Goal: Task Accomplishment & Management: Manage account settings

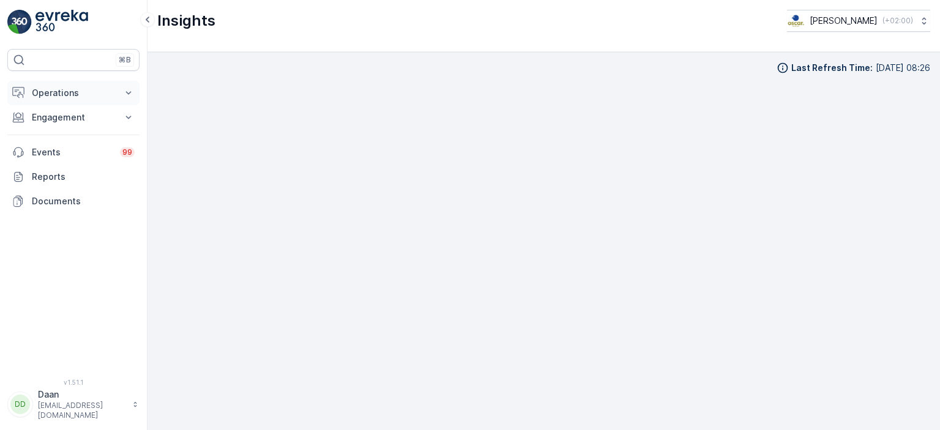
click at [71, 100] on button "Operations" at bounding box center [73, 93] width 132 height 24
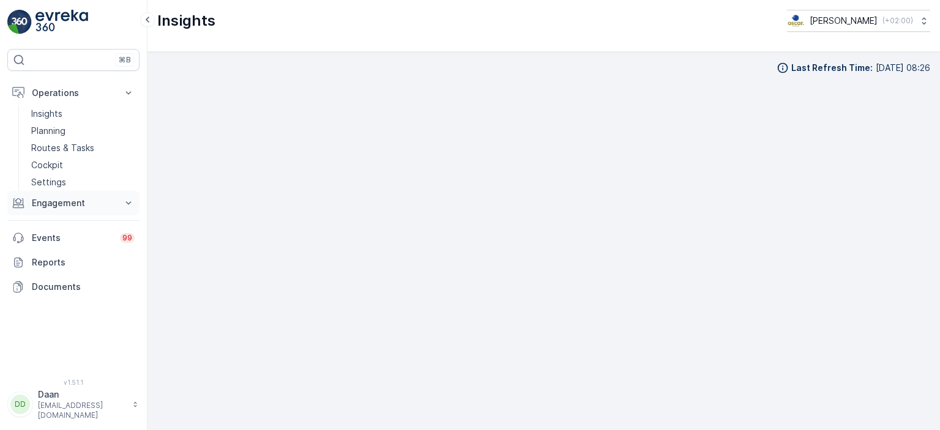
click at [78, 203] on p "Engagement" at bounding box center [73, 203] width 83 height 12
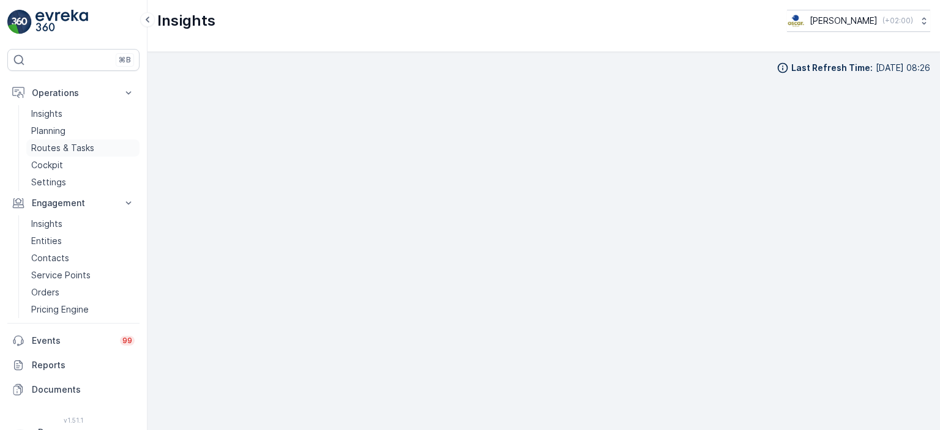
click at [64, 150] on p "Routes & Tasks" at bounding box center [62, 148] width 63 height 12
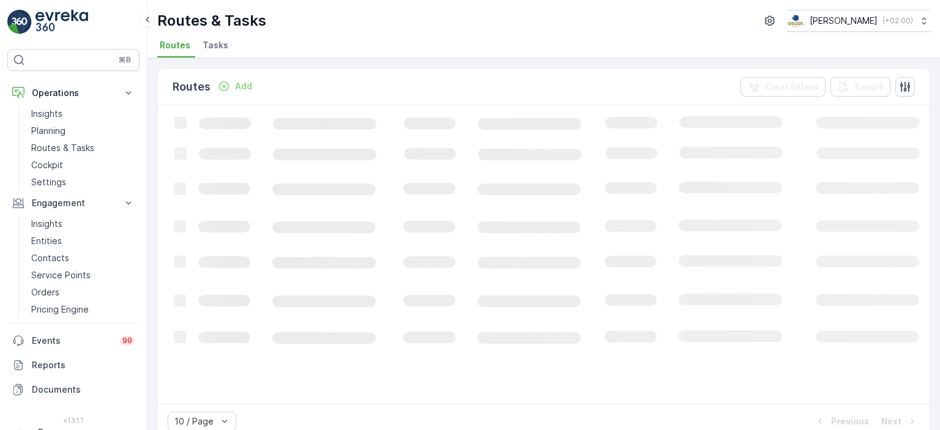
click at [214, 46] on span "Tasks" at bounding box center [216, 45] width 26 height 12
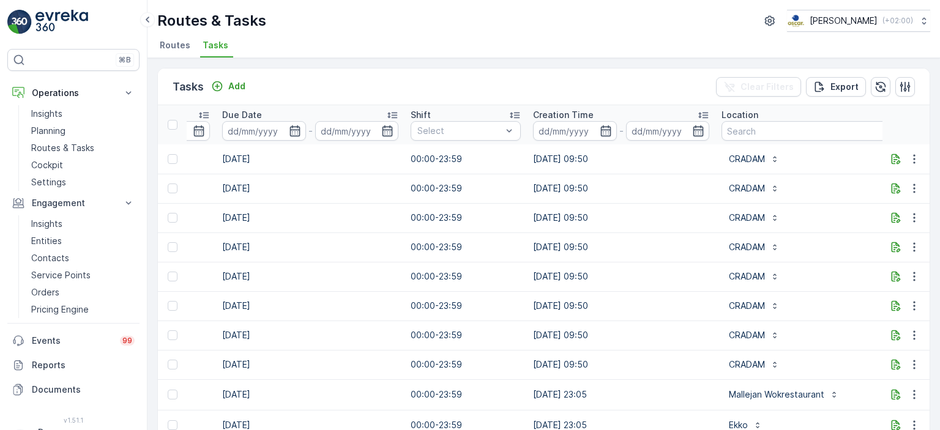
scroll to position [0, 891]
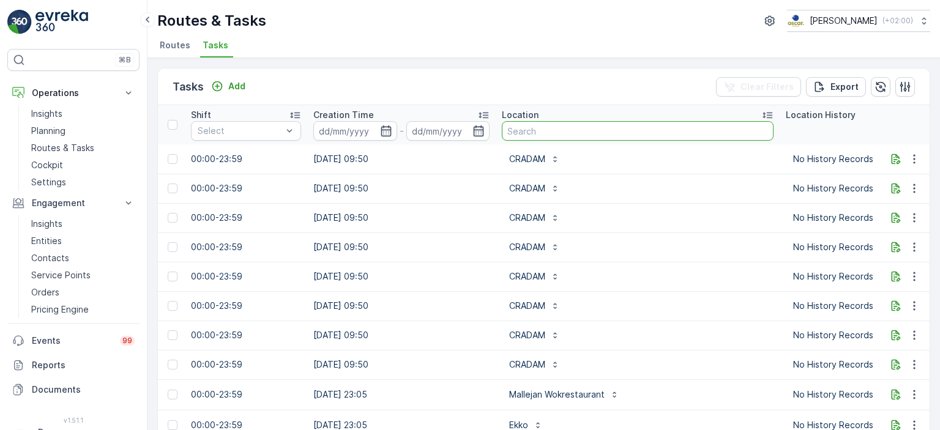
click at [575, 132] on input "text" at bounding box center [638, 131] width 272 height 20
type input "Bar bet"
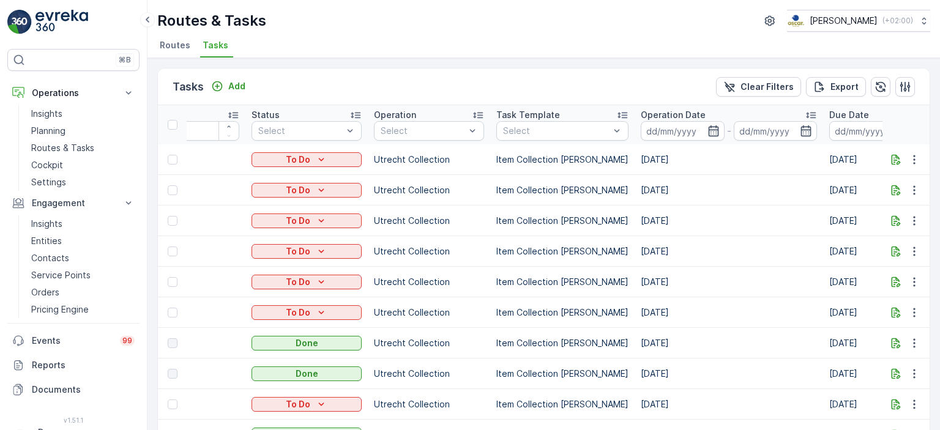
scroll to position [0, 9]
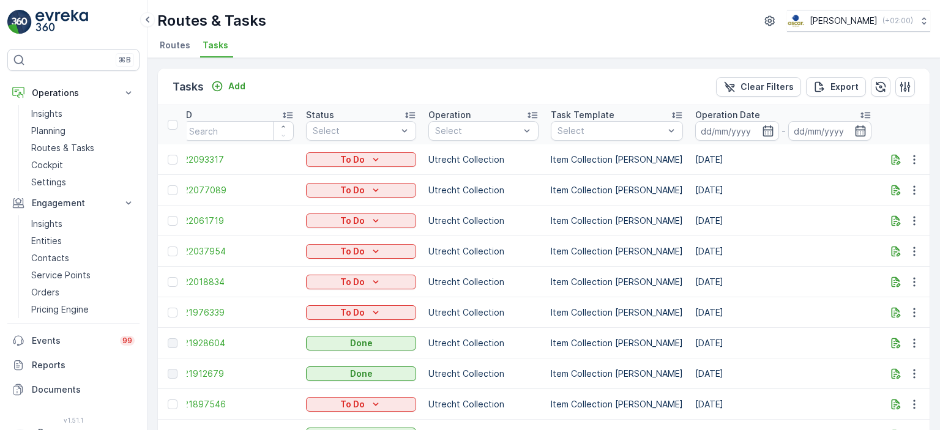
click at [540, 374] on td "Utrecht Collection" at bounding box center [483, 374] width 122 height 31
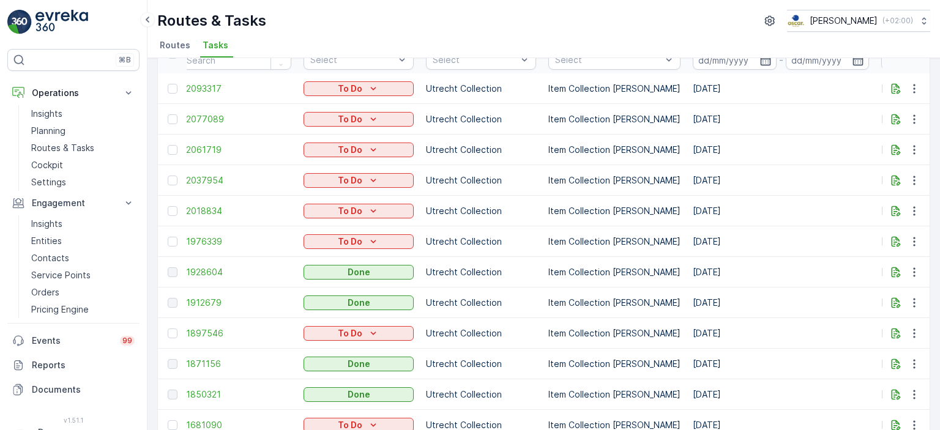
scroll to position [0, 0]
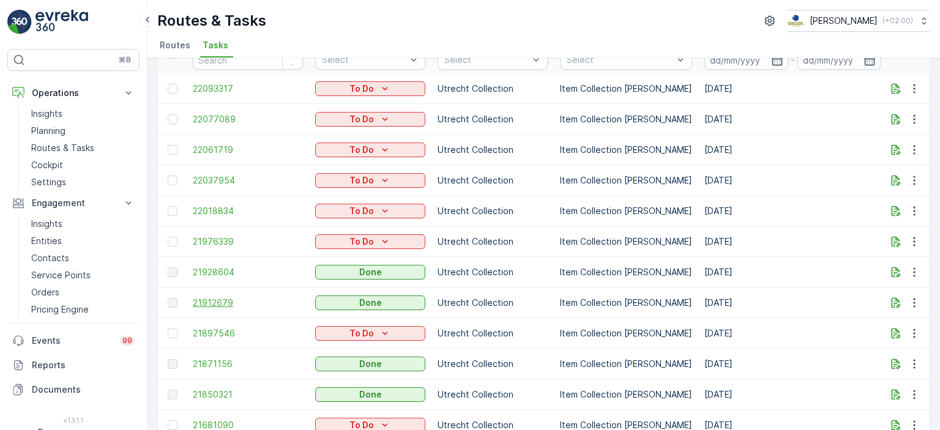
click at [212, 305] on span "21912679" at bounding box center [248, 303] width 110 height 12
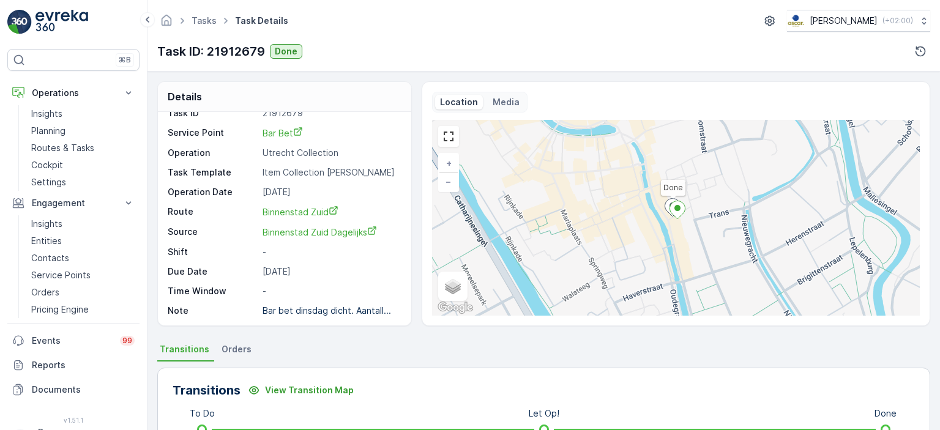
scroll to position [198, 0]
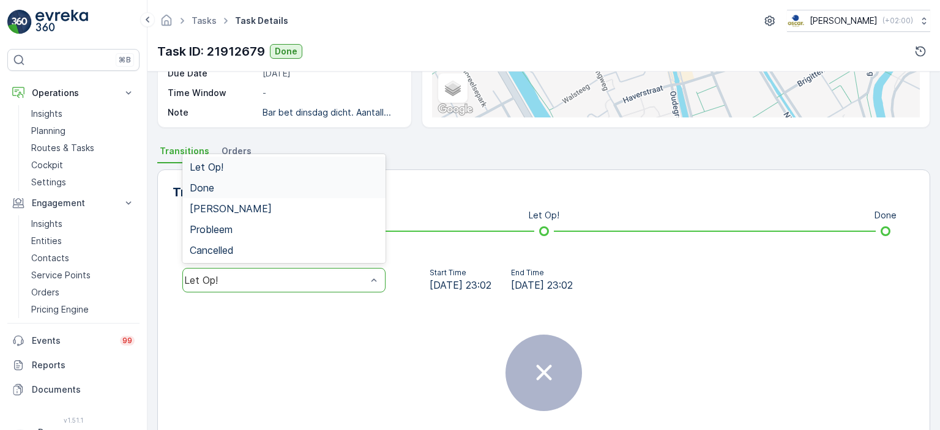
click at [341, 177] on div "Done" at bounding box center [283, 187] width 203 height 21
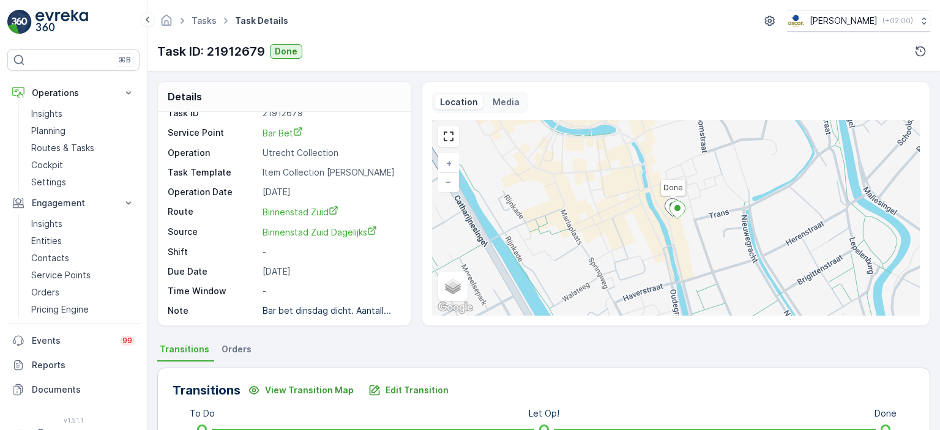
scroll to position [0, 0]
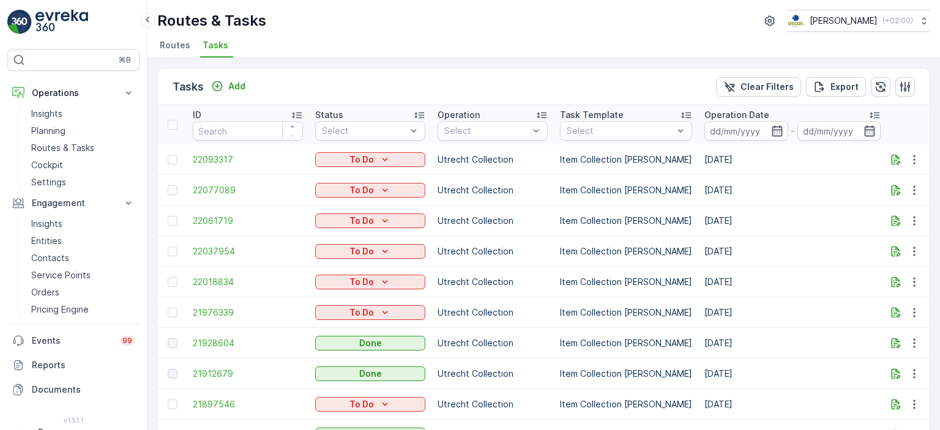
click at [557, 375] on td "Item Collection [PERSON_NAME]" at bounding box center [626, 374] width 144 height 31
click at [225, 344] on span "21928604" at bounding box center [248, 343] width 110 height 12
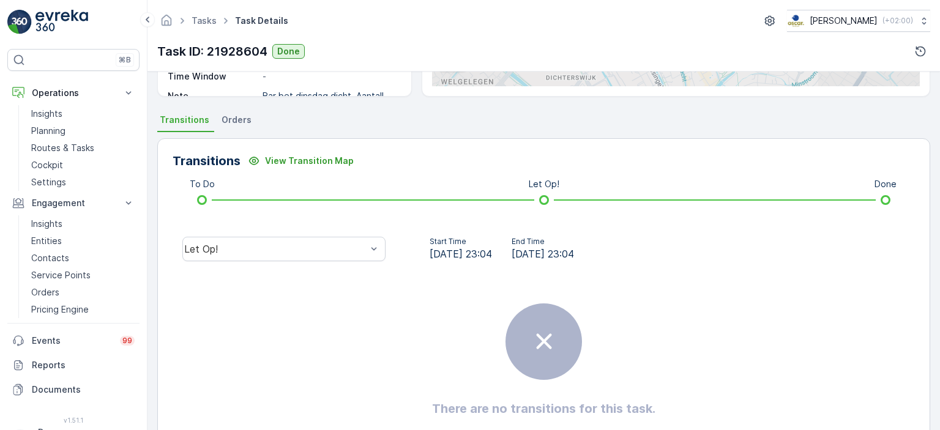
scroll to position [235, 0]
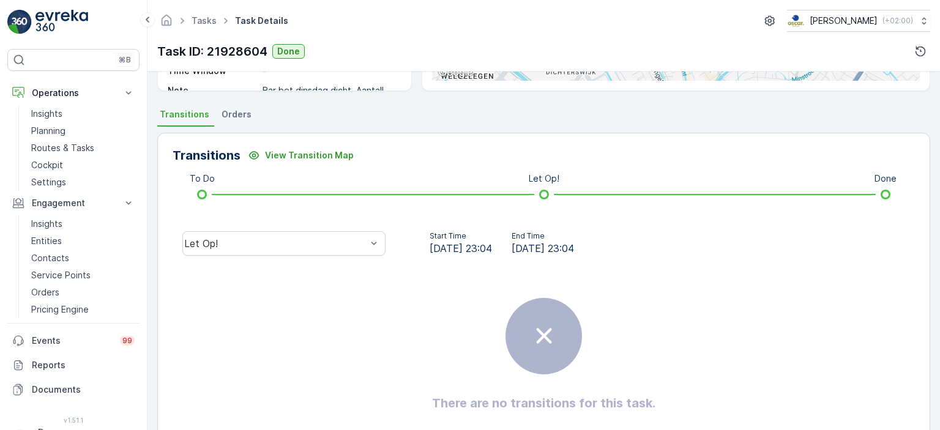
click at [346, 257] on div "Let Op!" at bounding box center [284, 243] width 223 height 39
click at [366, 234] on div "Let Op!" at bounding box center [283, 243] width 203 height 24
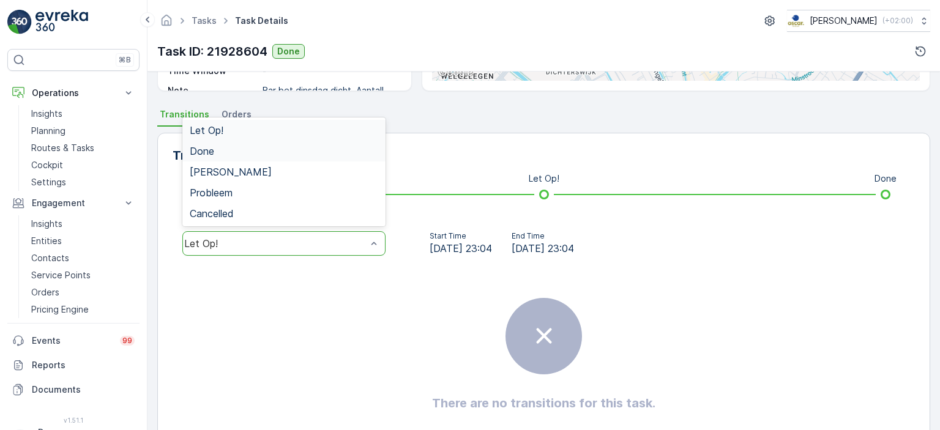
click at [345, 155] on div "Done" at bounding box center [284, 151] width 189 height 11
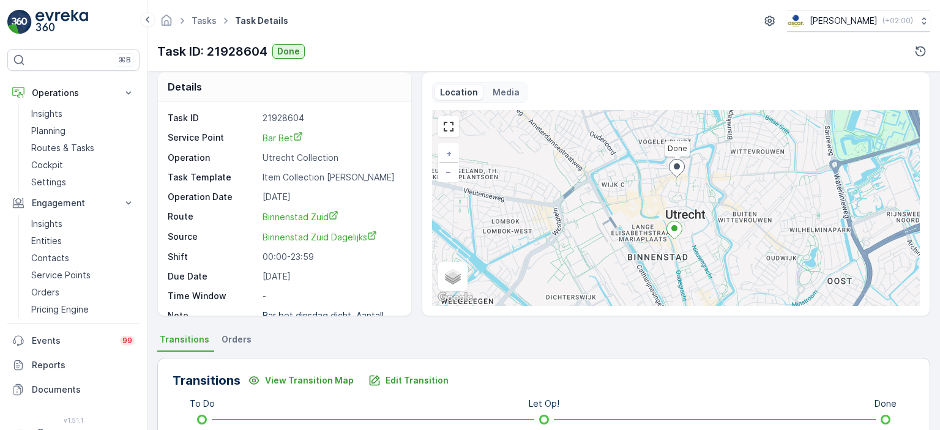
scroll to position [0, 0]
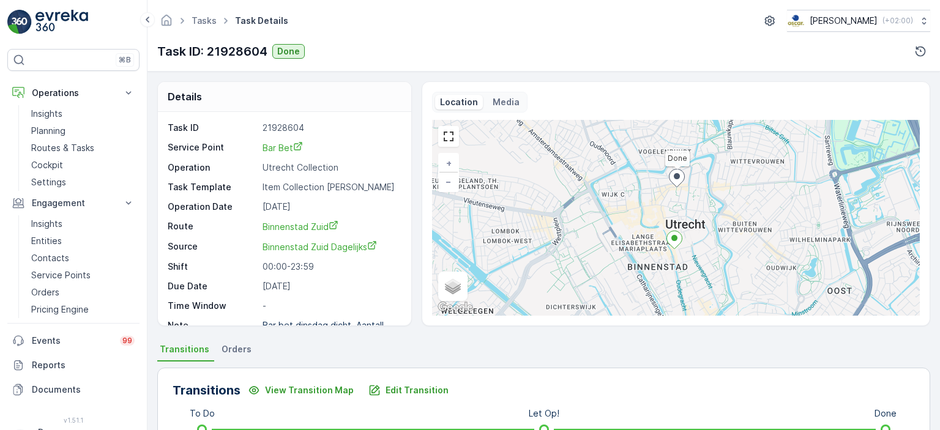
click at [72, 23] on img at bounding box center [61, 22] width 53 height 24
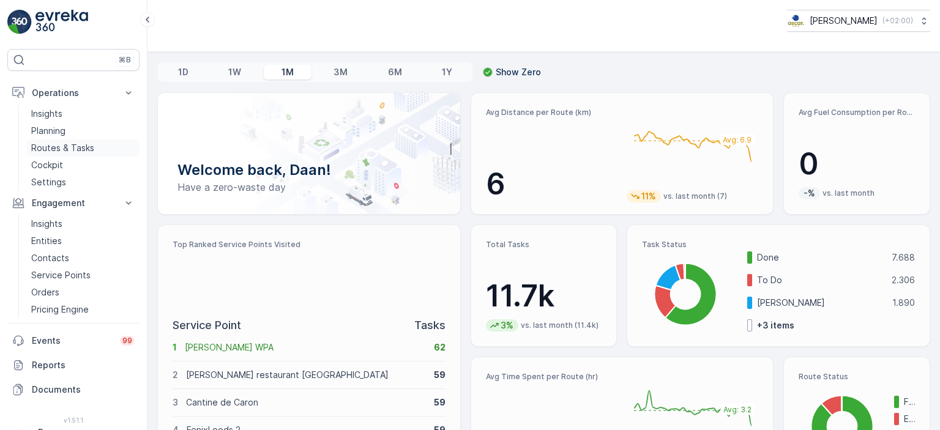
click at [72, 150] on p "Routes & Tasks" at bounding box center [62, 148] width 63 height 12
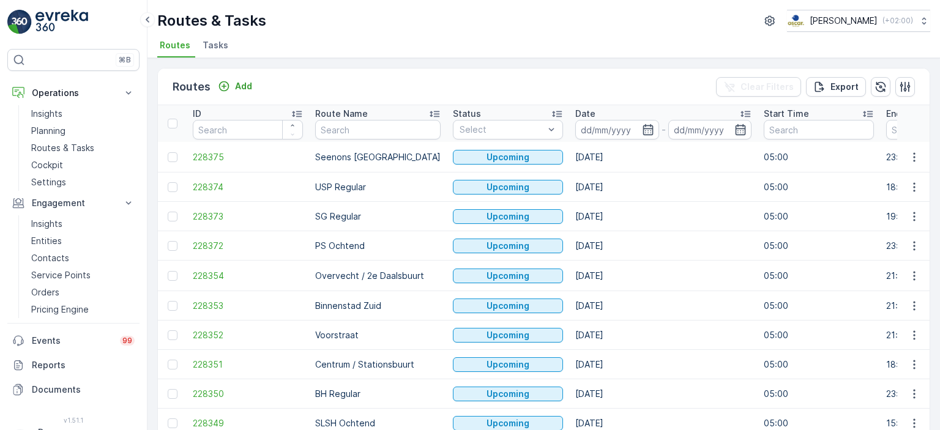
click at [212, 47] on span "Tasks" at bounding box center [216, 45] width 26 height 12
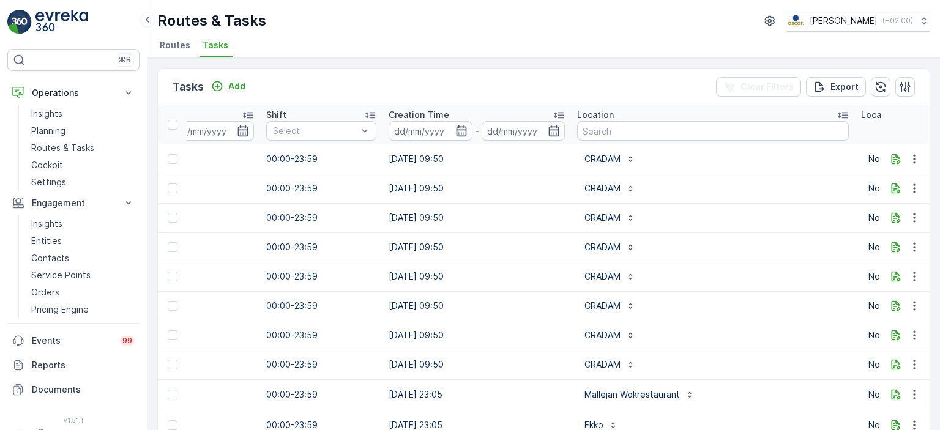
scroll to position [0, 817]
click at [626, 131] on input "text" at bounding box center [711, 131] width 272 height 20
type input "Loft 88"
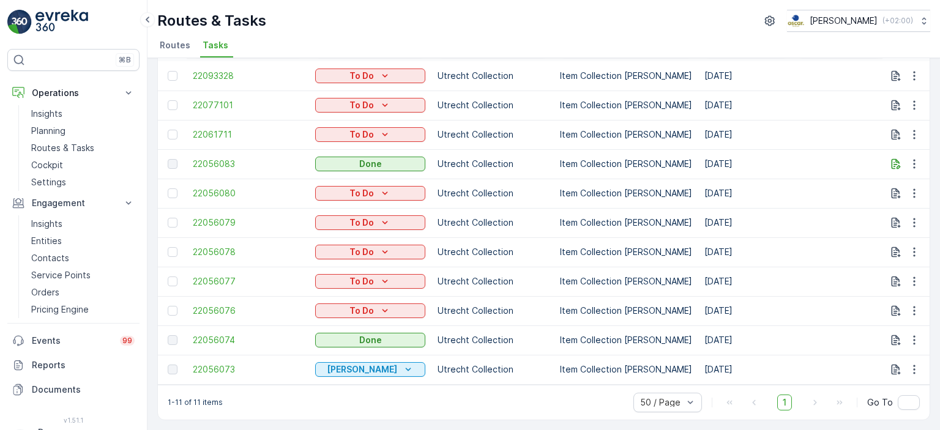
scroll to position [88, 0]
click at [632, 208] on td "Item Collection [PERSON_NAME]" at bounding box center [626, 222] width 144 height 29
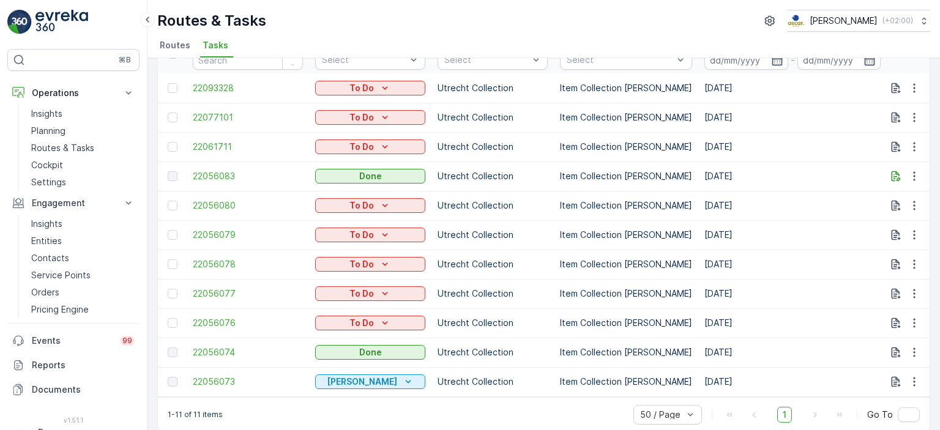
scroll to position [0, 0]
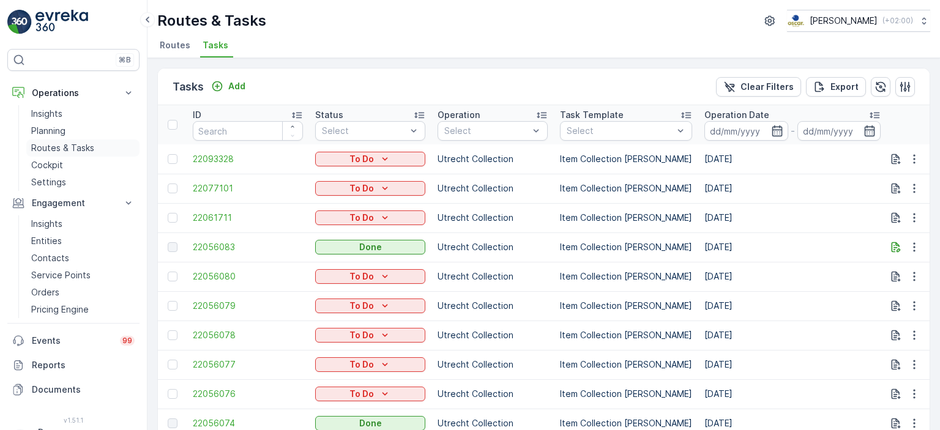
click at [54, 149] on p "Routes & Tasks" at bounding box center [62, 148] width 63 height 12
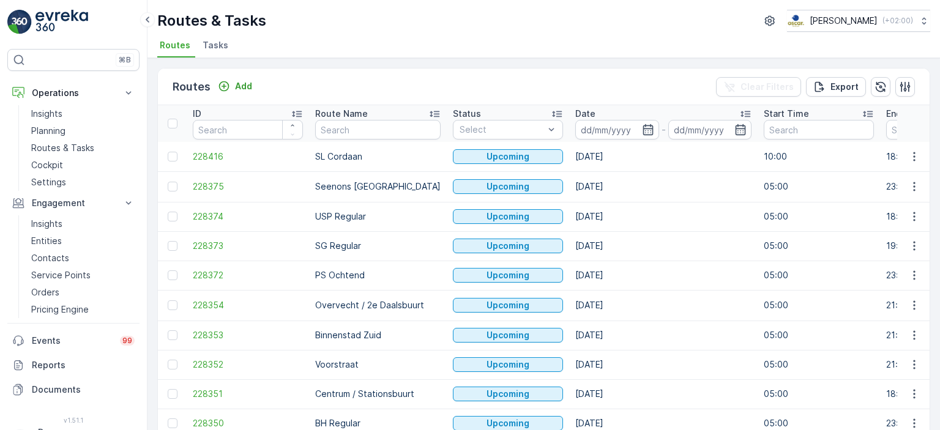
click at [196, 46] on ul "Routes Tasks" at bounding box center [538, 47] width 763 height 21
click at [220, 46] on span "Tasks" at bounding box center [216, 45] width 26 height 12
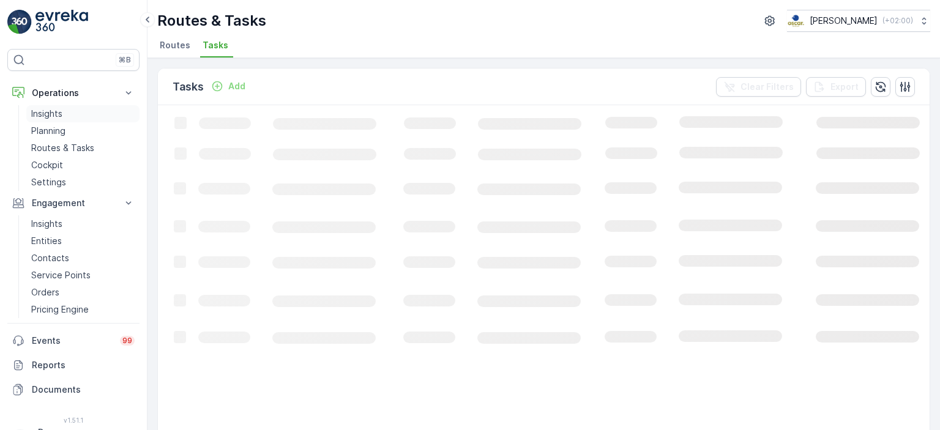
click at [57, 112] on p "Insights" at bounding box center [46, 114] width 31 height 12
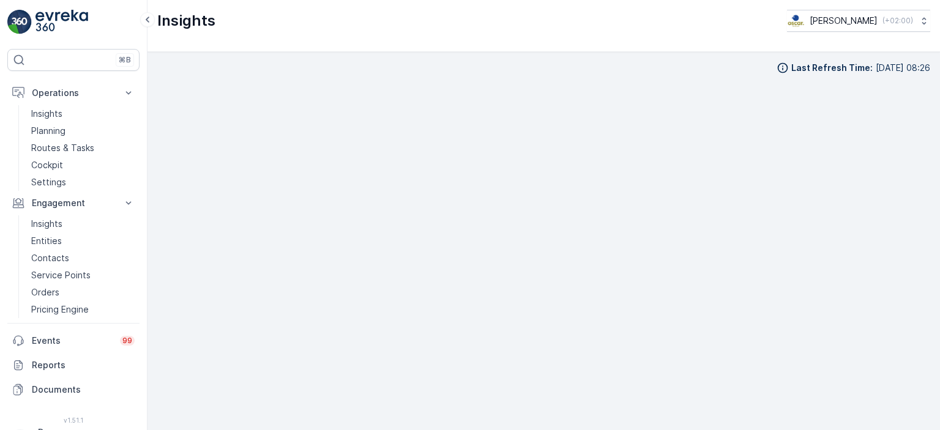
scroll to position [10, 0]
click at [51, 28] on img at bounding box center [61, 22] width 53 height 24
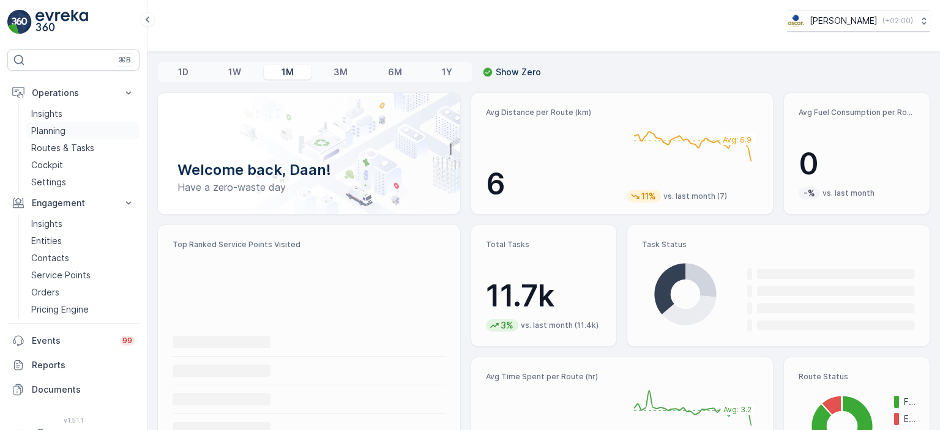
click at [66, 136] on link "Planning" at bounding box center [82, 130] width 113 height 17
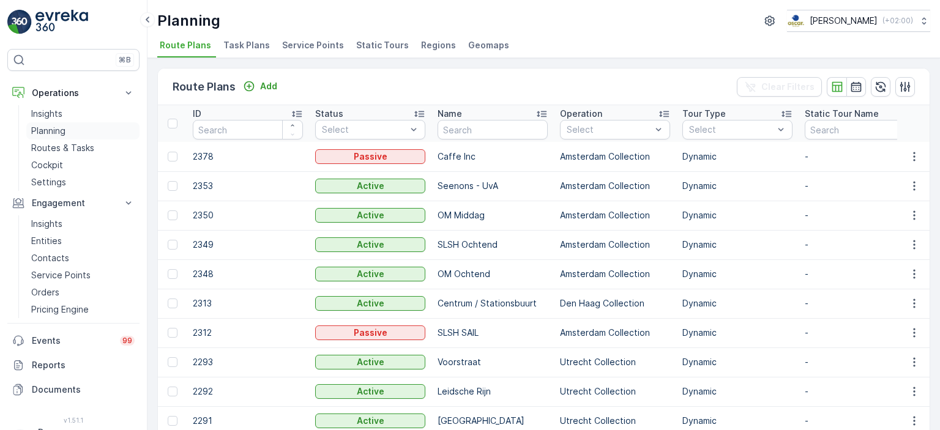
click at [56, 130] on p "Planning" at bounding box center [48, 131] width 34 height 12
click at [287, 45] on span "Service Points" at bounding box center [313, 45] width 62 height 12
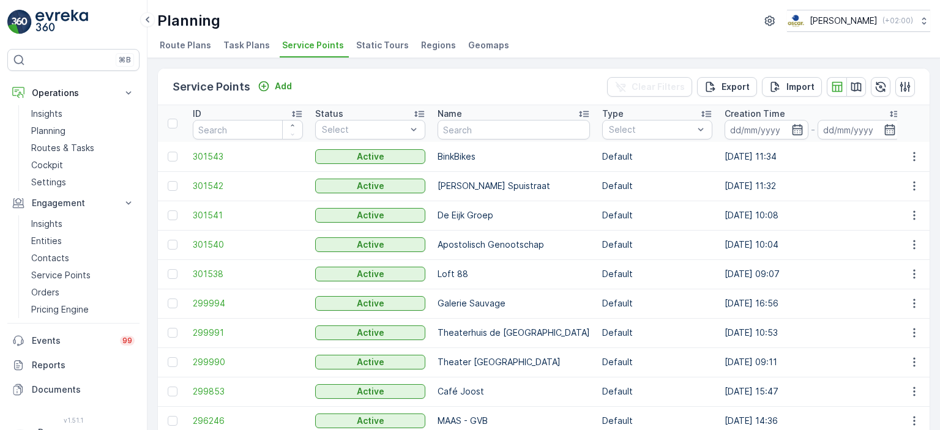
click at [255, 51] on li "Task Plans" at bounding box center [248, 47] width 54 height 21
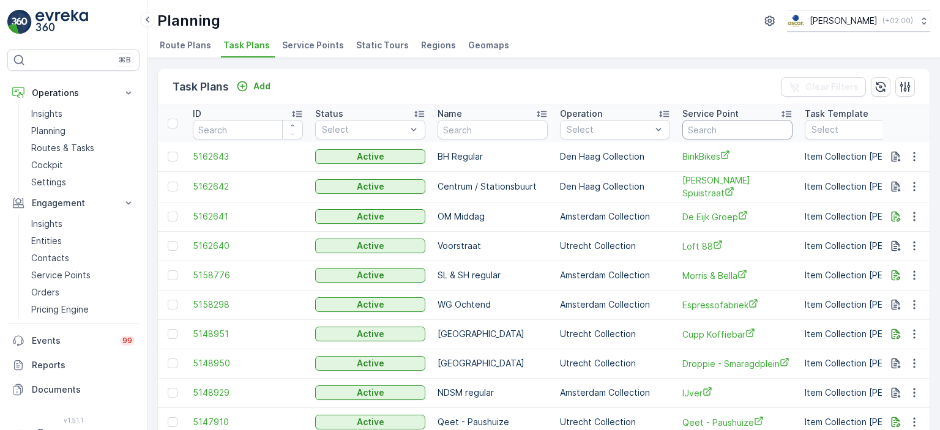
click at [727, 127] on input "text" at bounding box center [737, 130] width 110 height 20
type input "30 ml"
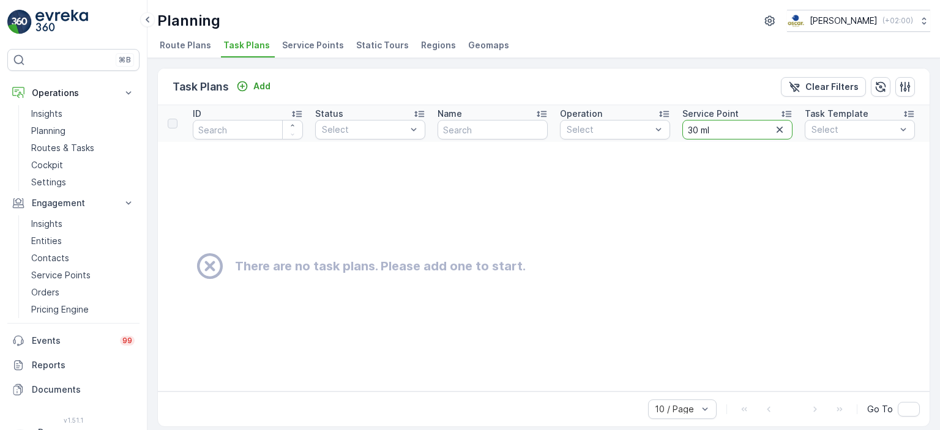
click at [700, 132] on input "30 ml" at bounding box center [737, 130] width 110 height 20
type input "30ml"
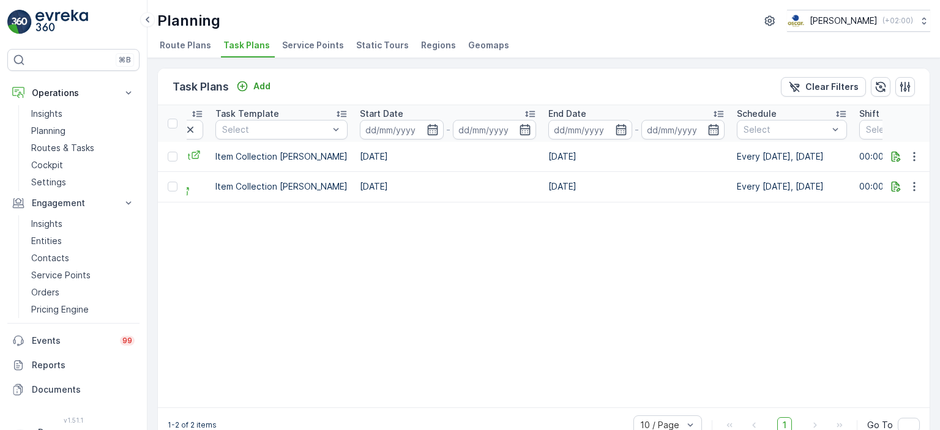
scroll to position [0, 607]
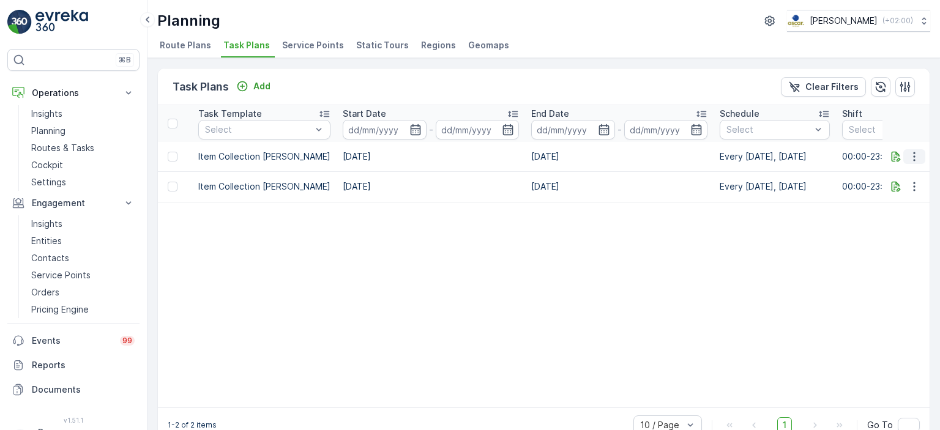
click at [913, 160] on icon "button" at bounding box center [914, 156] width 2 height 9
click at [911, 187] on span "Edit Task Plan" at bounding box center [892, 191] width 57 height 12
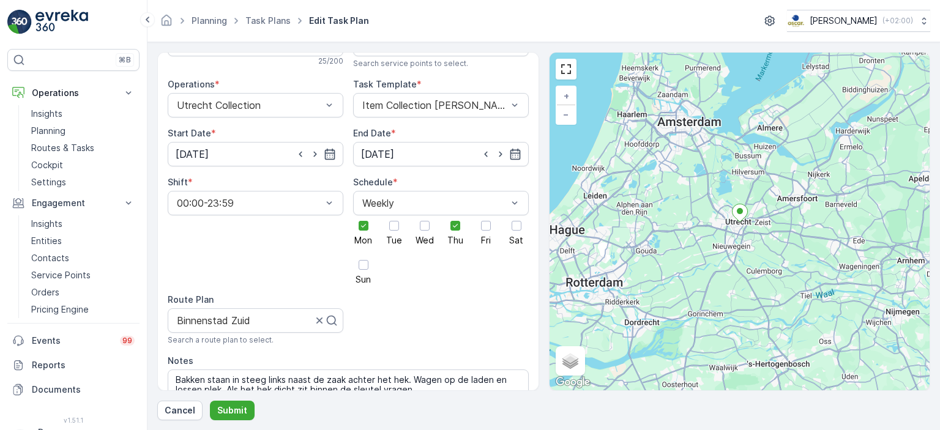
scroll to position [95, 0]
click at [456, 224] on div at bounding box center [455, 226] width 21 height 21
click at [455, 216] on input "Thu" at bounding box center [455, 216] width 0 height 0
click at [417, 222] on div at bounding box center [424, 226] width 21 height 21
click at [425, 216] on input "Wed" at bounding box center [425, 216] width 0 height 0
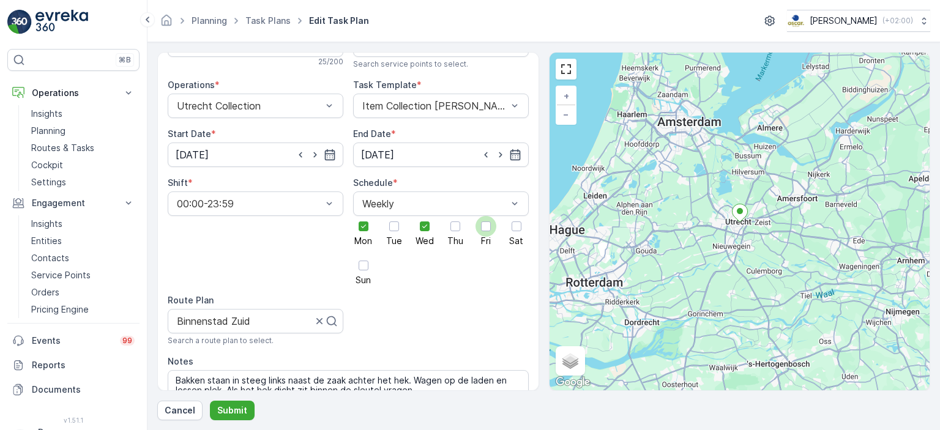
click at [485, 225] on div at bounding box center [486, 226] width 21 height 21
click at [486, 216] on input "Fri" at bounding box center [486, 216] width 0 height 0
click at [482, 222] on icon at bounding box center [486, 226] width 9 height 9
click at [486, 216] on input "Fri" at bounding box center [486, 216] width 0 height 0
click at [425, 222] on div at bounding box center [425, 227] width 10 height 10
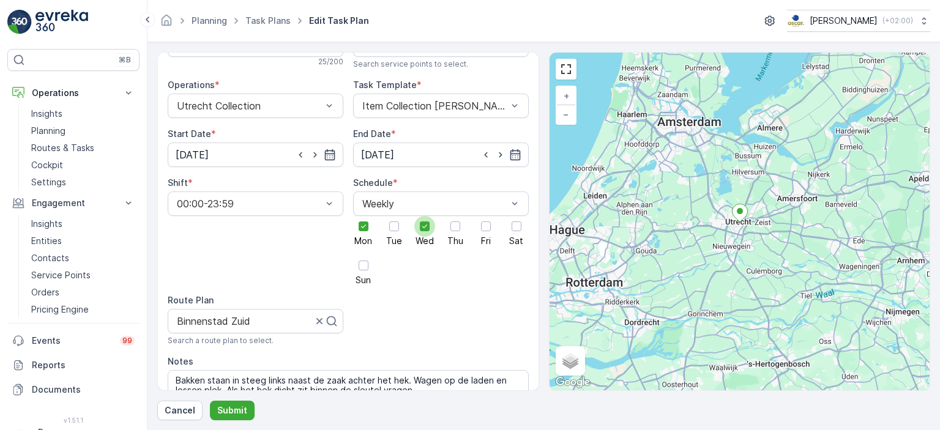
click at [425, 216] on input "Wed" at bounding box center [425, 216] width 0 height 0
click at [426, 237] on span "Wed" at bounding box center [425, 241] width 18 height 9
click at [425, 216] on input "Wed" at bounding box center [425, 216] width 0 height 0
click at [517, 222] on div at bounding box center [517, 227] width 10 height 10
click at [517, 216] on input "Sat" at bounding box center [517, 216] width 0 height 0
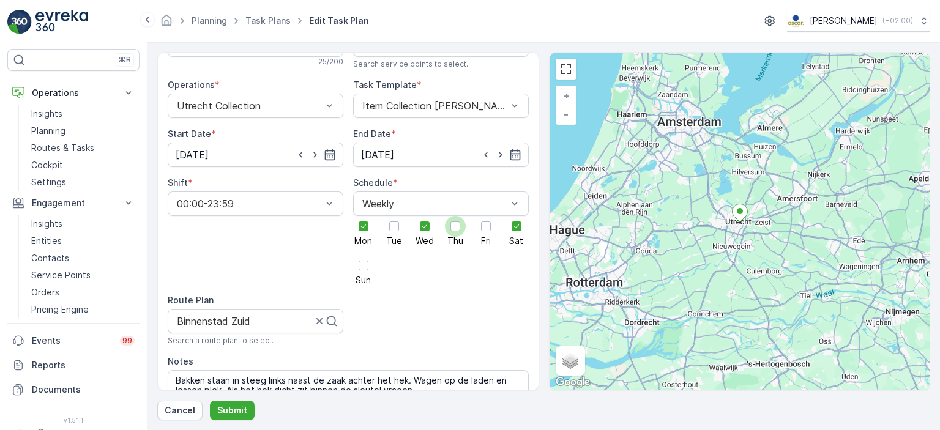
click at [460, 218] on div at bounding box center [455, 226] width 21 height 21
click at [455, 216] on input "Thu" at bounding box center [455, 216] width 0 height 0
click at [420, 222] on div at bounding box center [425, 227] width 10 height 10
click at [425, 216] on input "Wed" at bounding box center [425, 216] width 0 height 0
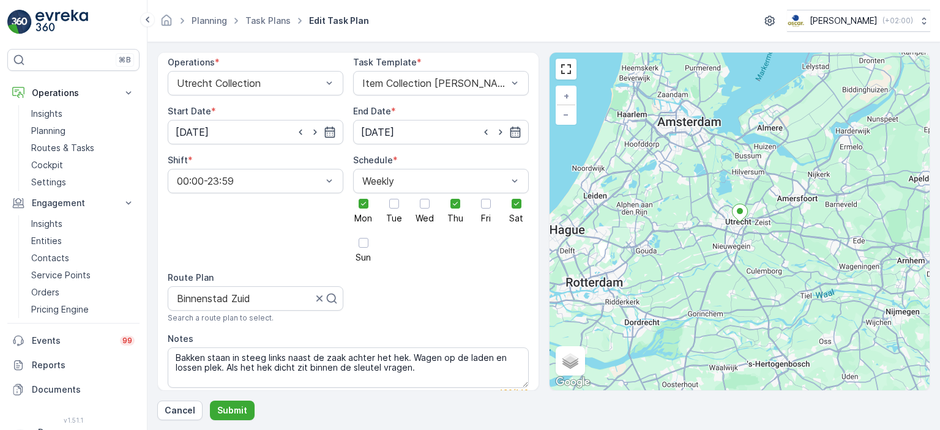
scroll to position [118, 0]
click at [238, 416] on p "Submit" at bounding box center [232, 411] width 30 height 12
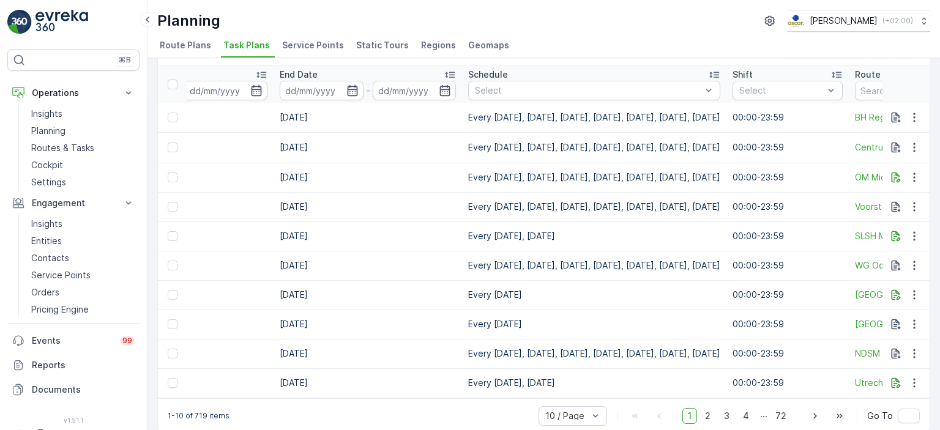
scroll to position [0, 983]
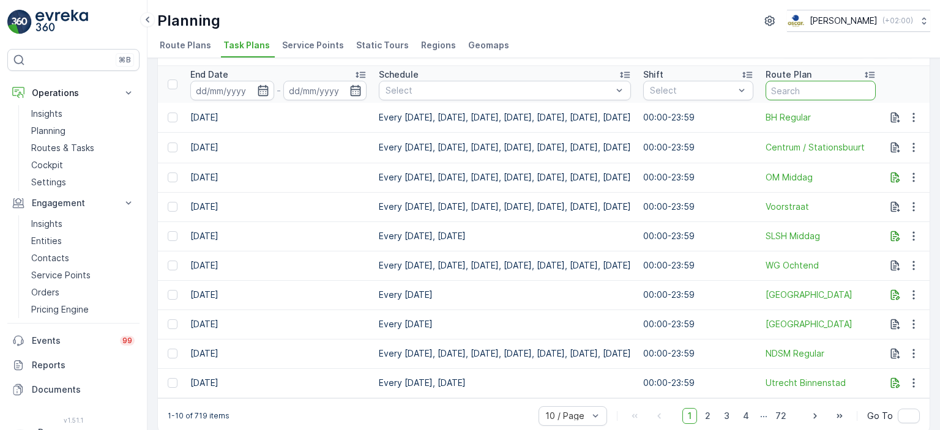
click at [796, 88] on input "text" at bounding box center [821, 91] width 110 height 20
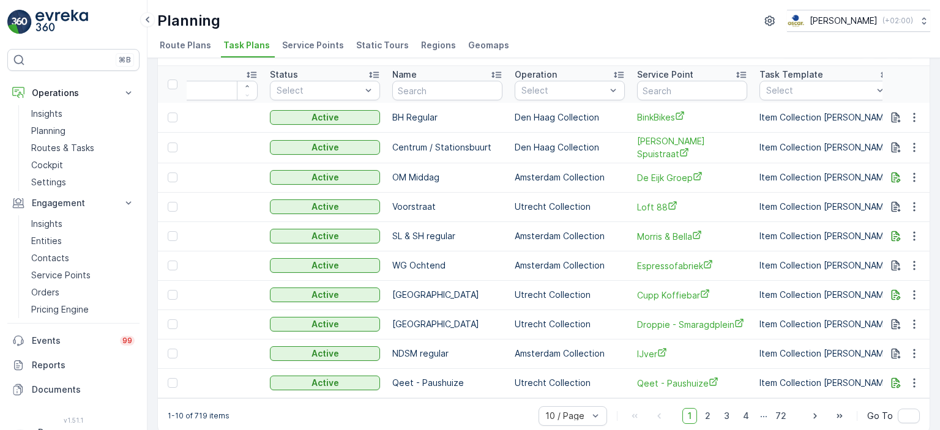
scroll to position [0, 0]
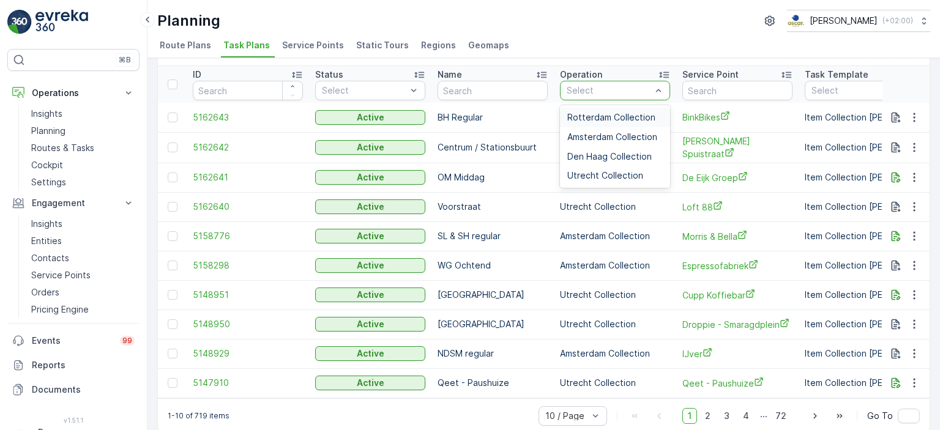
click at [651, 97] on div "Select" at bounding box center [615, 91] width 110 height 20
click at [592, 171] on span "Utrecht Collection" at bounding box center [605, 176] width 76 height 10
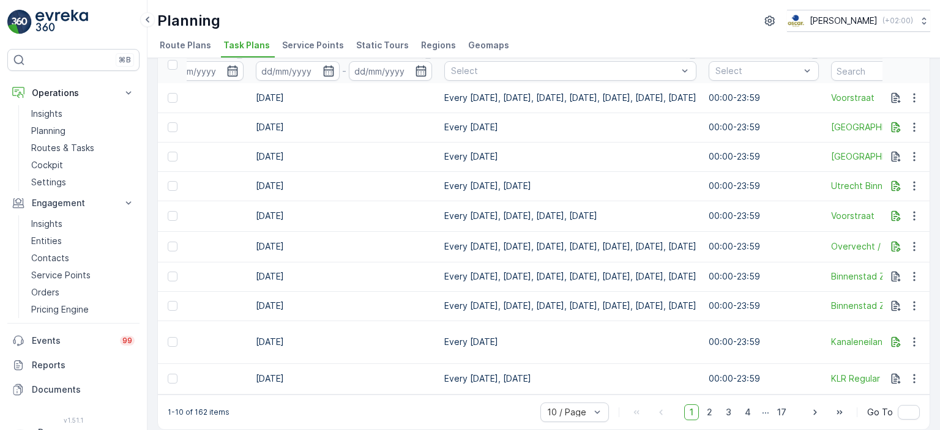
scroll to position [0, 984]
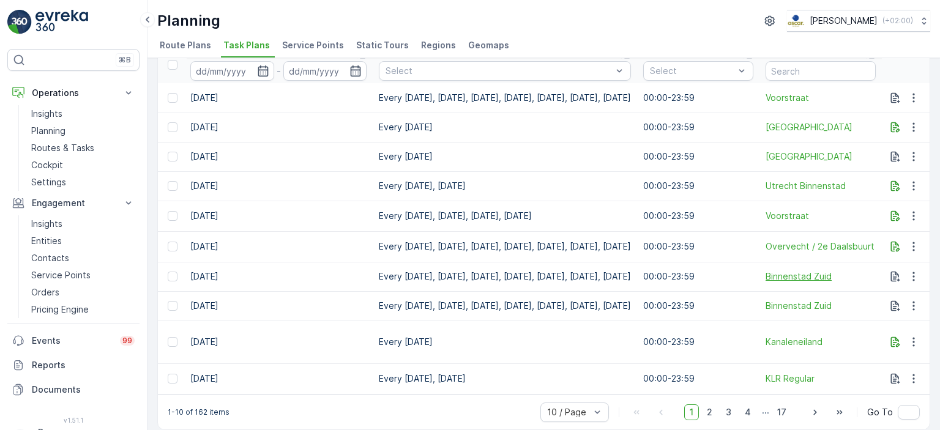
click at [779, 275] on span "Binnenstad Zuid" at bounding box center [821, 277] width 110 height 12
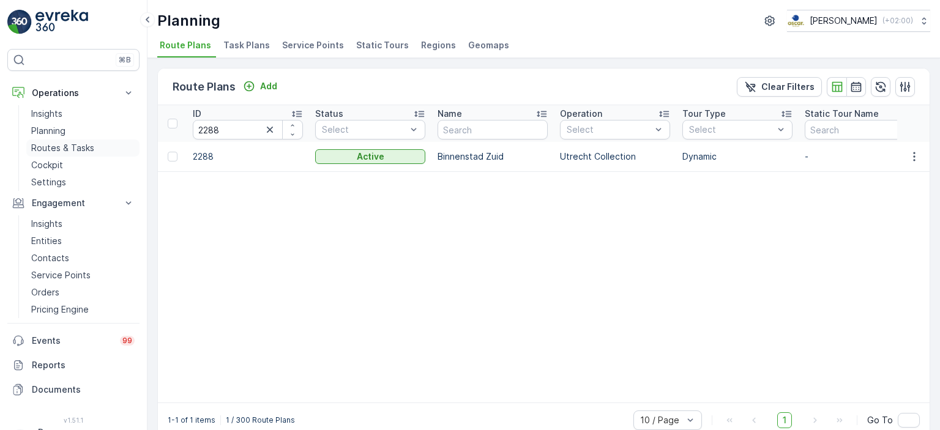
click at [73, 148] on p "Routes & Tasks" at bounding box center [62, 148] width 63 height 12
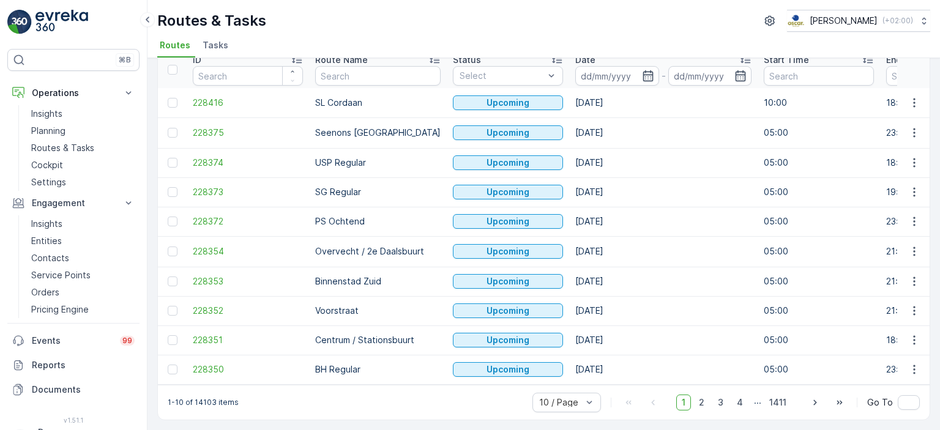
scroll to position [15, 0]
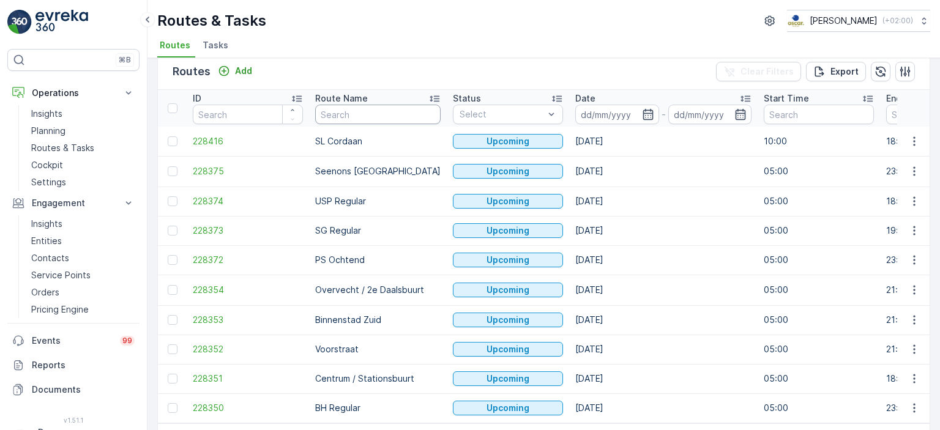
click at [353, 108] on input "text" at bounding box center [377, 115] width 125 height 20
type input "binne"
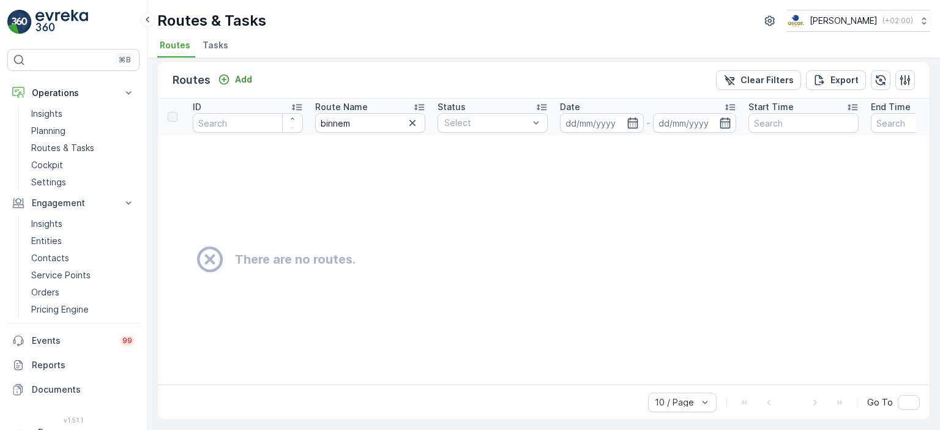
scroll to position [10, 0]
click at [387, 121] on input "binnem" at bounding box center [370, 123] width 110 height 20
type input "binne"
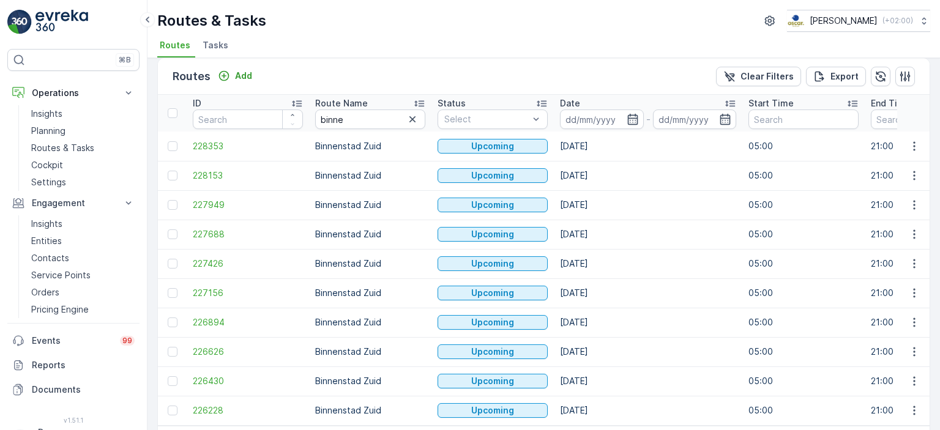
scroll to position [56, 0]
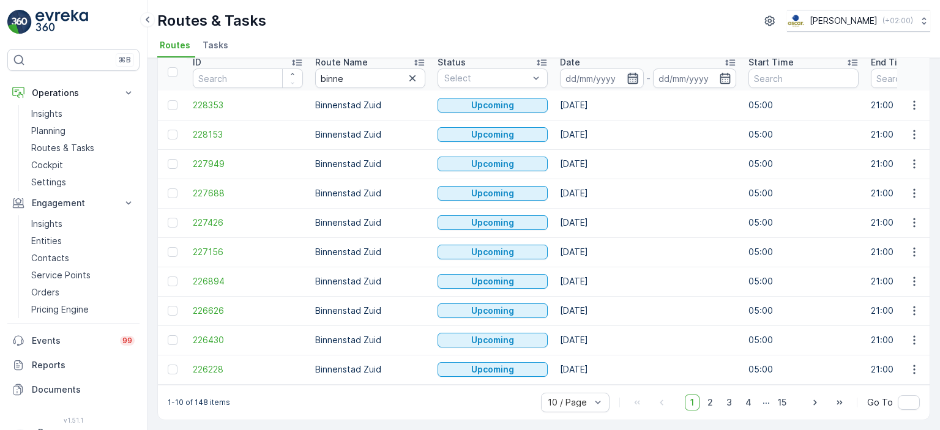
click at [631, 79] on icon "button" at bounding box center [633, 78] width 12 height 12
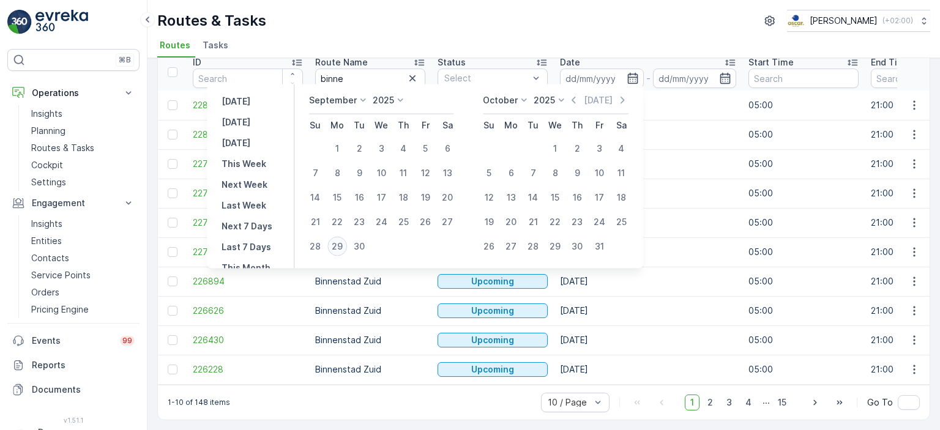
click at [337, 247] on div "29" at bounding box center [337, 247] width 20 height 20
type input "[DATE]"
click at [498, 178] on button "5" at bounding box center [489, 173] width 22 height 22
type input "[DATE]"
click at [338, 242] on div "29" at bounding box center [337, 247] width 20 height 20
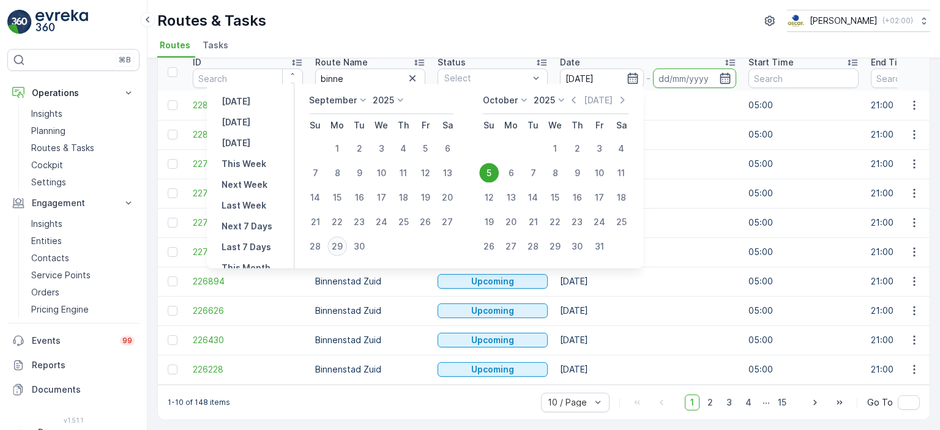
type input "[DATE]"
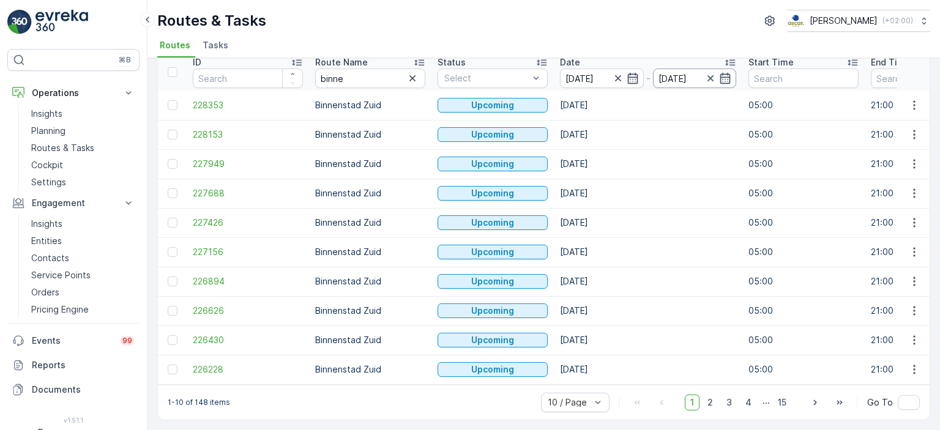
click at [665, 74] on input "[DATE]" at bounding box center [695, 79] width 84 height 20
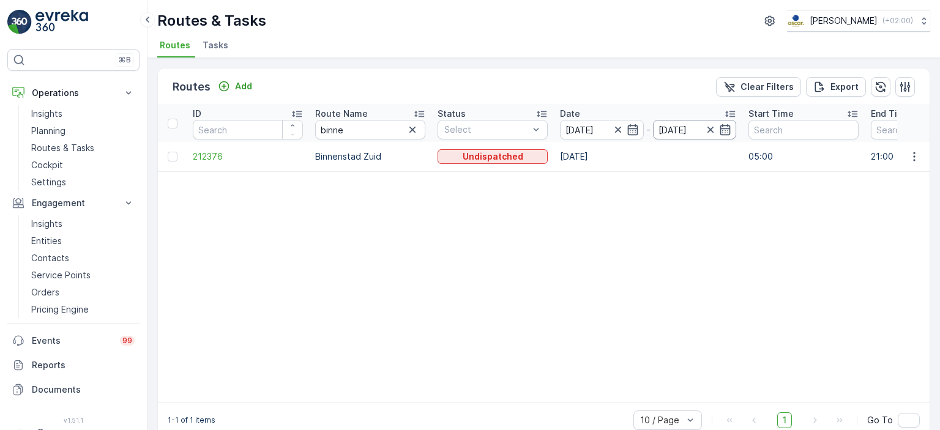
click at [687, 127] on input "[DATE]" at bounding box center [695, 130] width 84 height 20
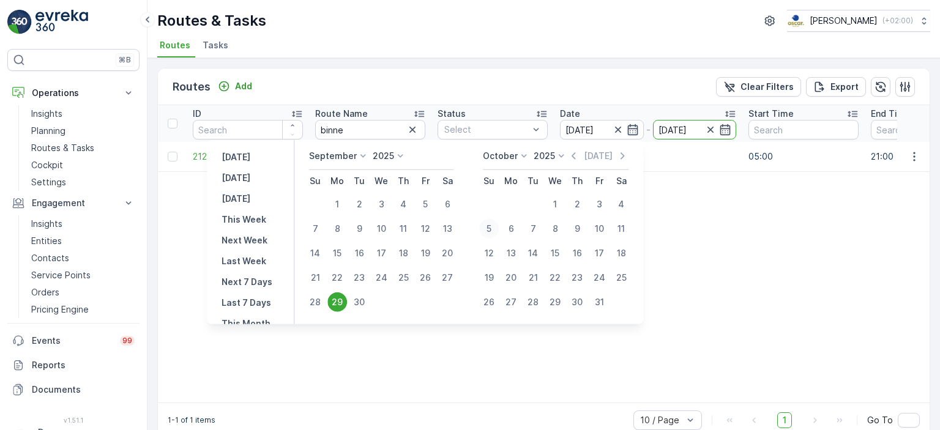
click at [493, 231] on div "5" at bounding box center [489, 229] width 20 height 20
type input "[DATE]"
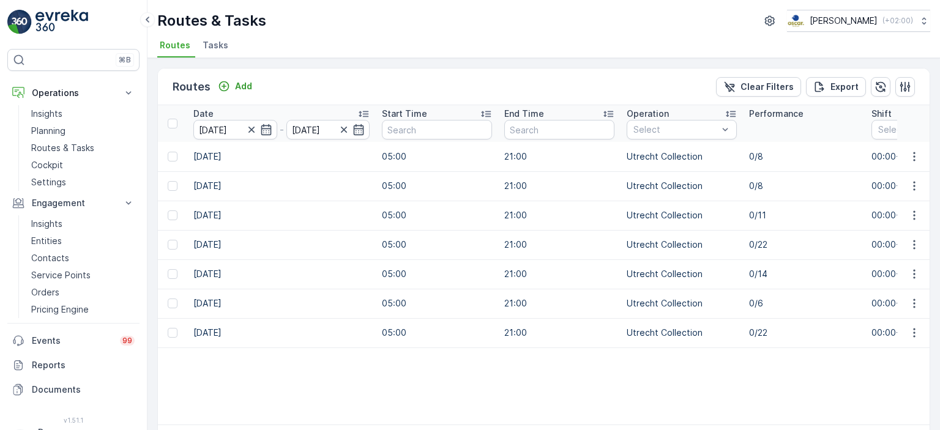
scroll to position [0, 366]
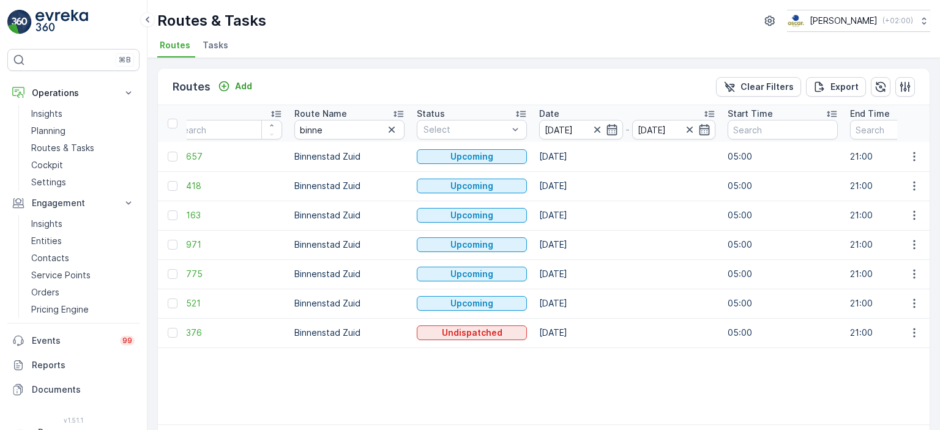
scroll to position [0, 0]
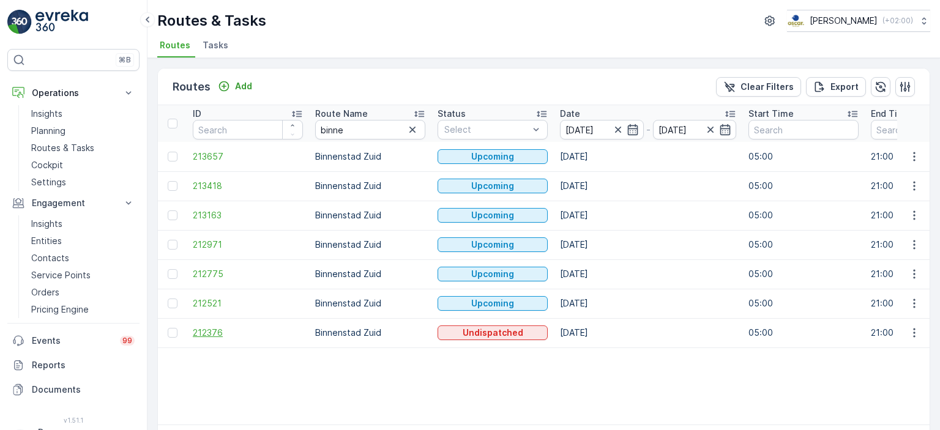
click at [221, 337] on span "212376" at bounding box center [248, 333] width 110 height 12
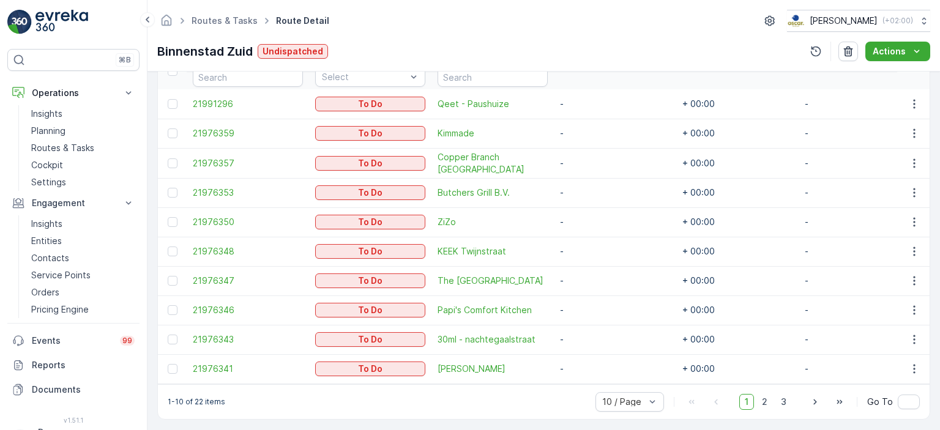
scroll to position [362, 0]
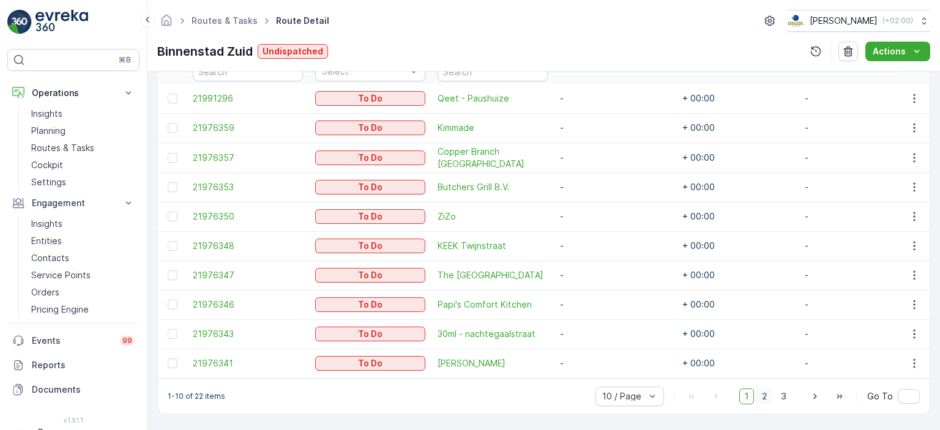
click at [761, 398] on span "2" at bounding box center [765, 397] width 17 height 16
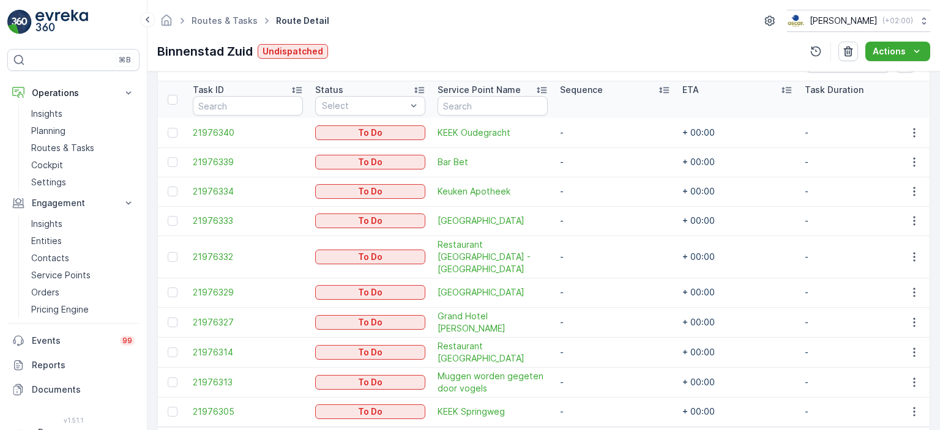
scroll to position [362, 0]
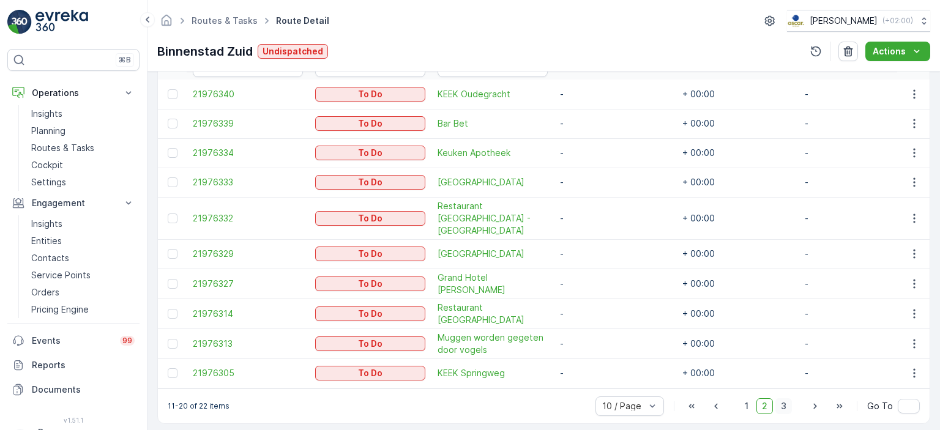
click at [780, 402] on span "3" at bounding box center [783, 406] width 17 height 16
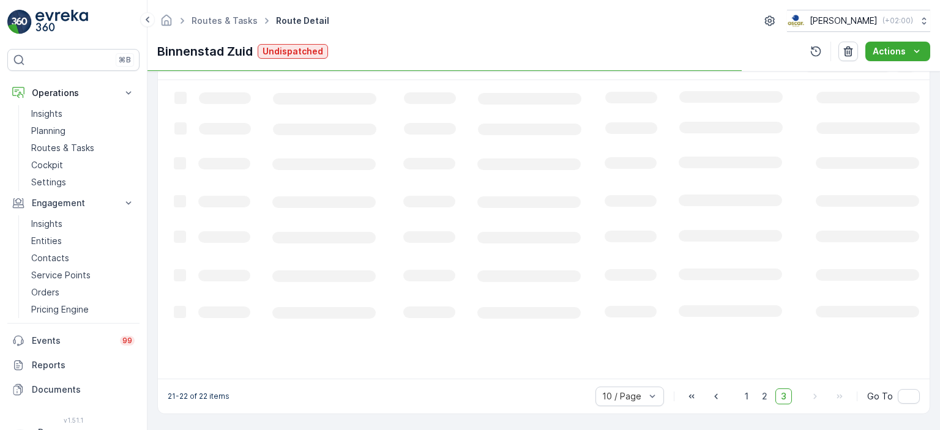
scroll to position [324, 0]
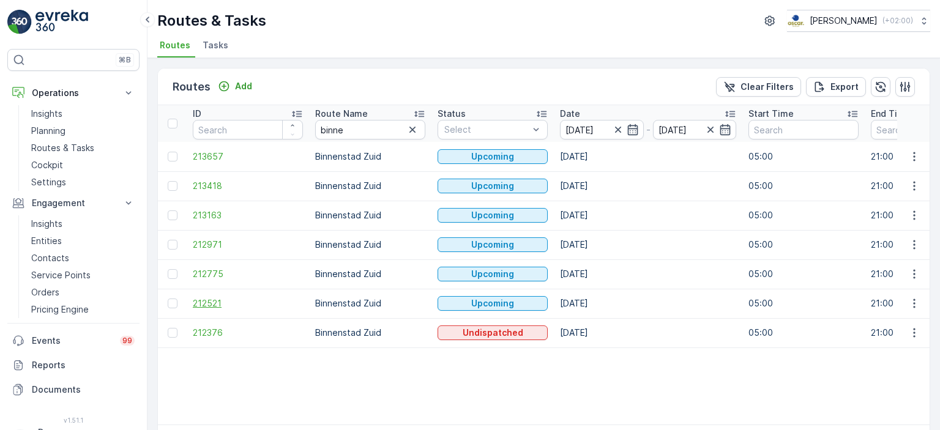
click at [211, 301] on span "212521" at bounding box center [248, 303] width 110 height 12
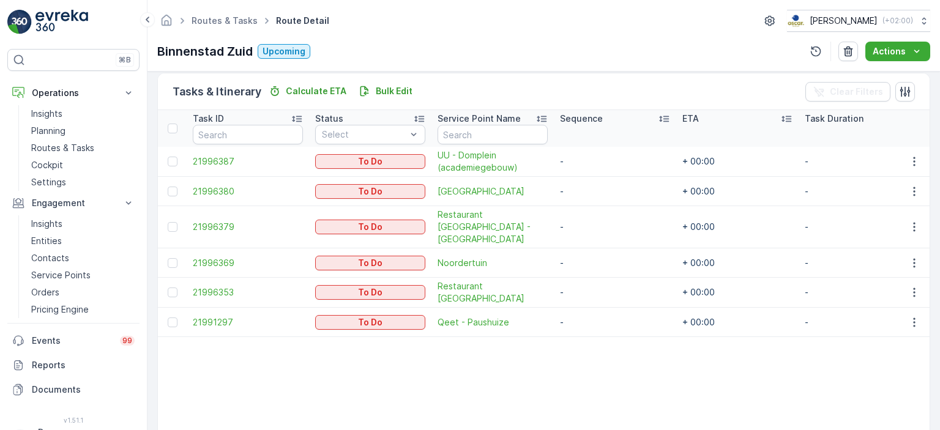
scroll to position [267, 0]
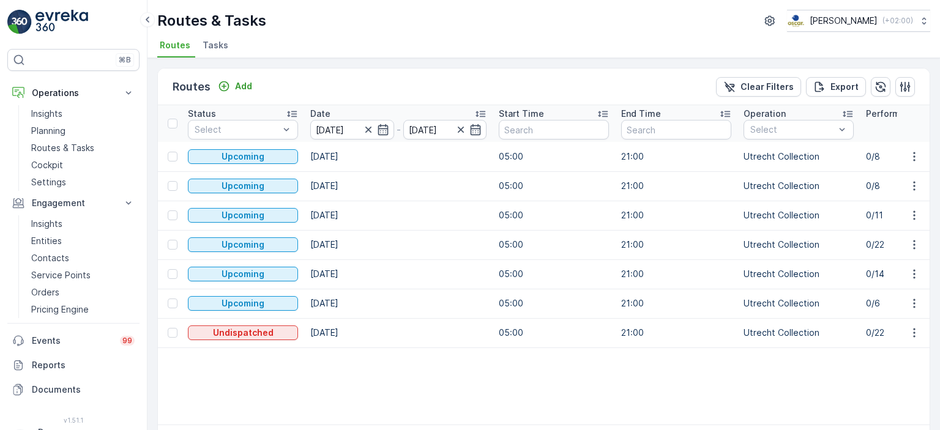
scroll to position [0, 252]
click at [368, 129] on icon "button" at bounding box center [367, 130] width 12 height 12
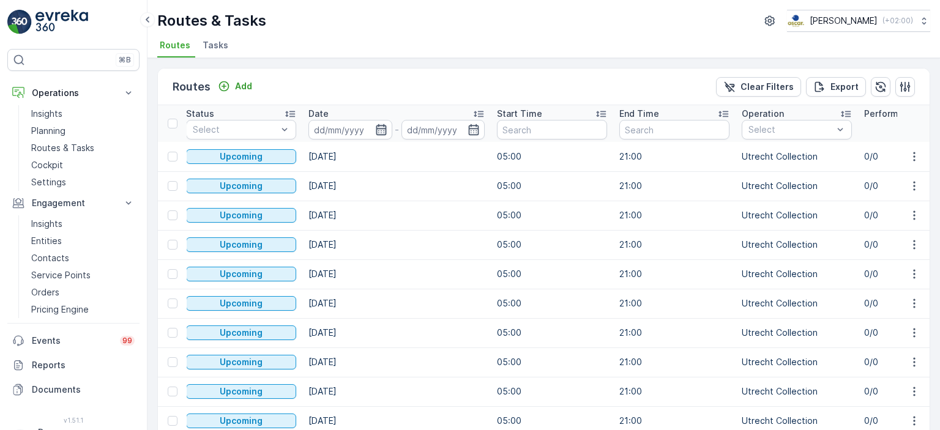
click at [381, 131] on icon "button" at bounding box center [381, 130] width 12 height 12
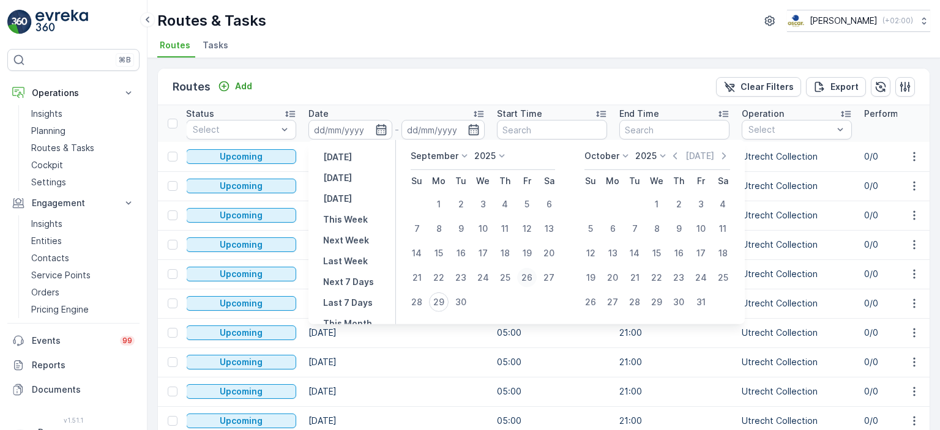
click at [524, 278] on div "26" at bounding box center [527, 278] width 20 height 20
type input "[DATE]"
click at [419, 304] on div "28" at bounding box center [417, 303] width 20 height 20
type input "[DATE]"
click at [527, 277] on div "26" at bounding box center [527, 278] width 20 height 20
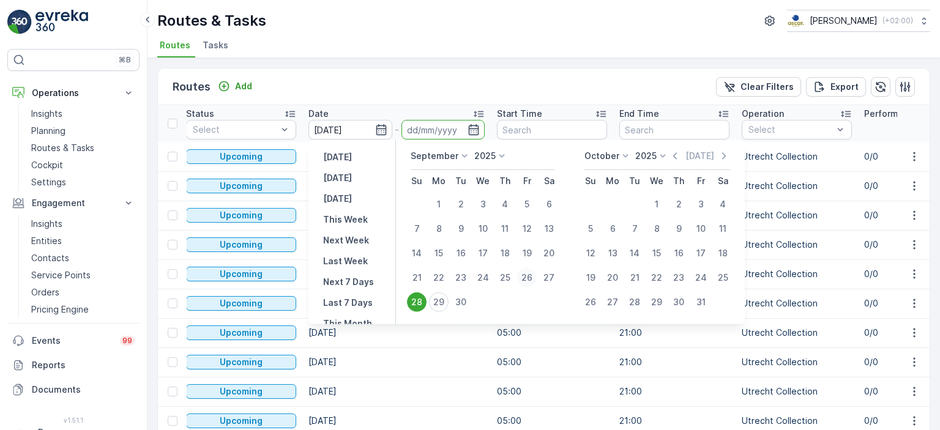
type input "[DATE]"
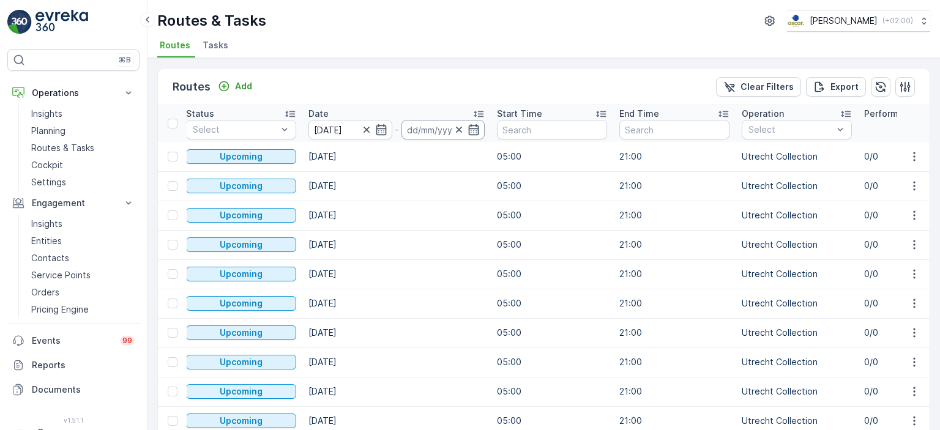
type input "[DATE]"
click at [422, 134] on input "[DATE]" at bounding box center [444, 130] width 84 height 20
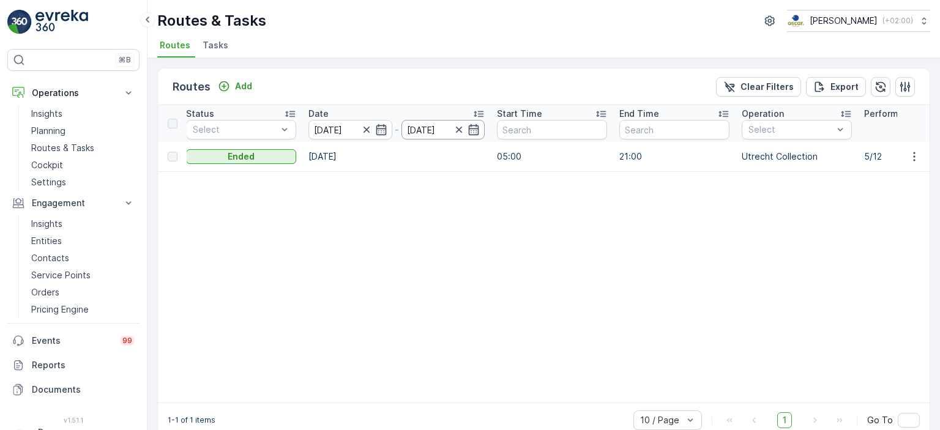
click at [438, 131] on input "[DATE]" at bounding box center [444, 130] width 84 height 20
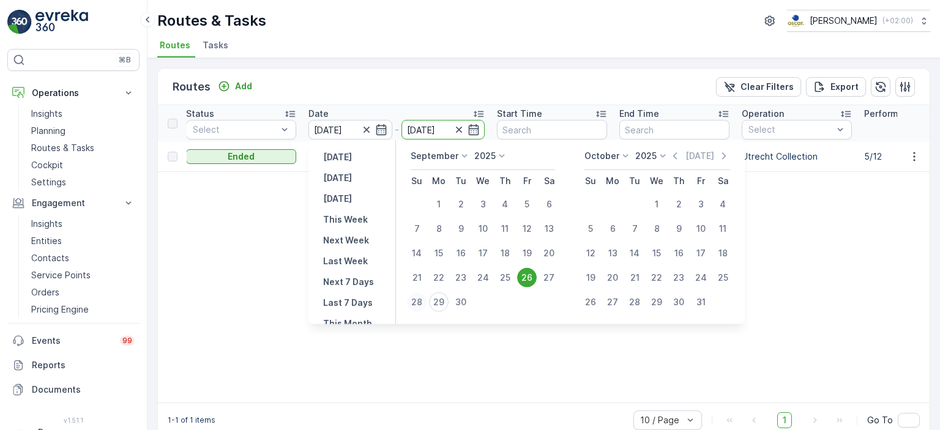
click at [421, 302] on div "28" at bounding box center [417, 303] width 20 height 20
type input "[DATE]"
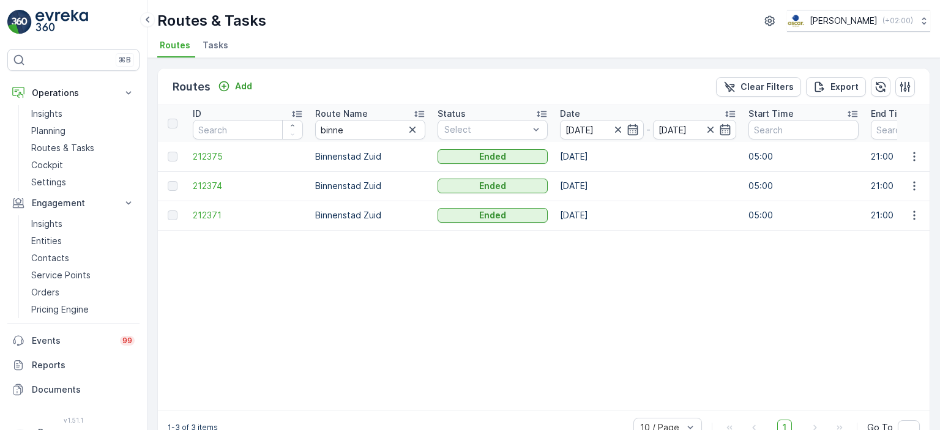
click at [204, 215] on span "212371" at bounding box center [248, 215] width 110 height 12
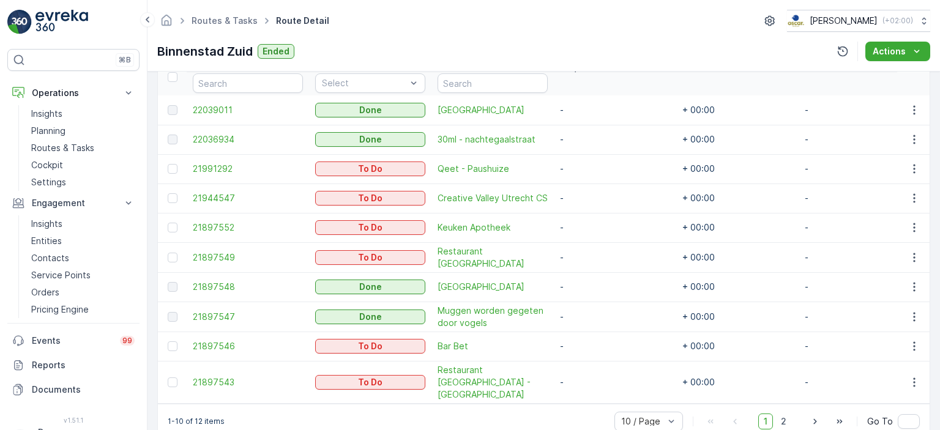
scroll to position [362, 0]
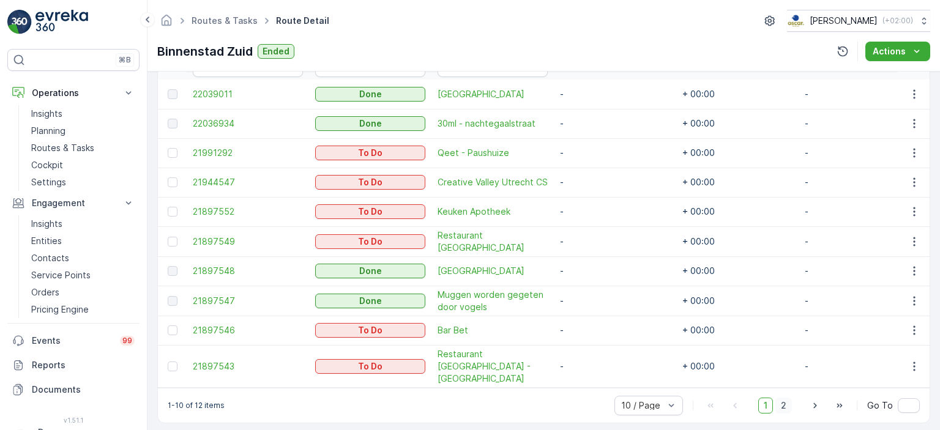
click at [786, 399] on span "2" at bounding box center [783, 406] width 17 height 16
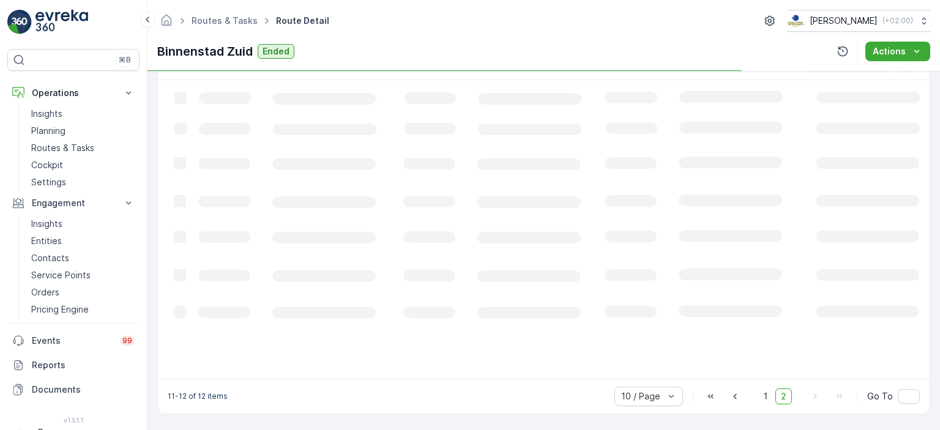
scroll to position [324, 0]
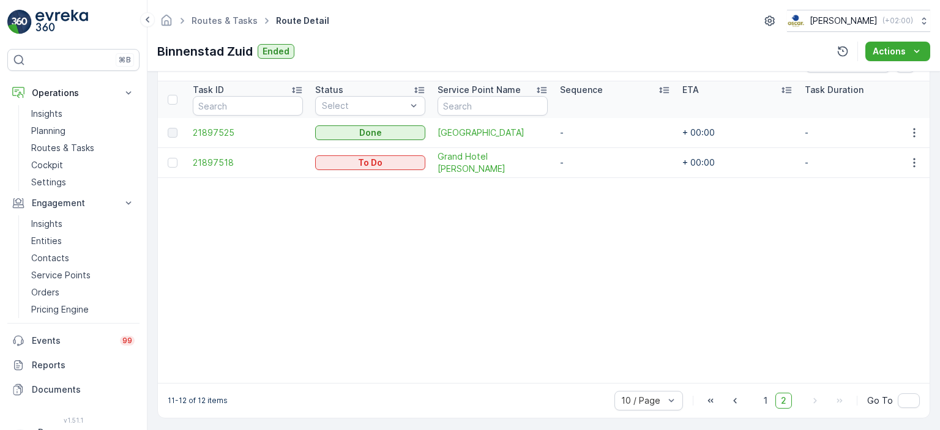
click at [757, 401] on div "10 / Page 1 2 Go To" at bounding box center [767, 401] width 305 height 20
click at [769, 408] on span "1" at bounding box center [765, 401] width 15 height 16
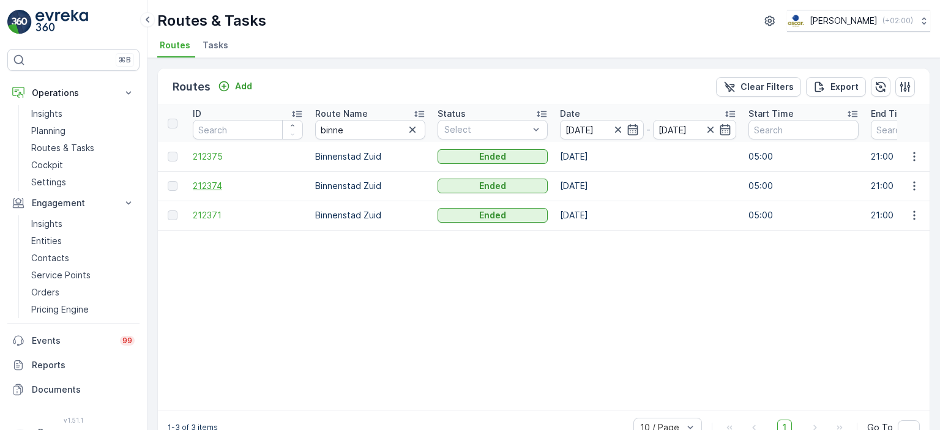
click at [210, 185] on span "212374" at bounding box center [248, 186] width 110 height 12
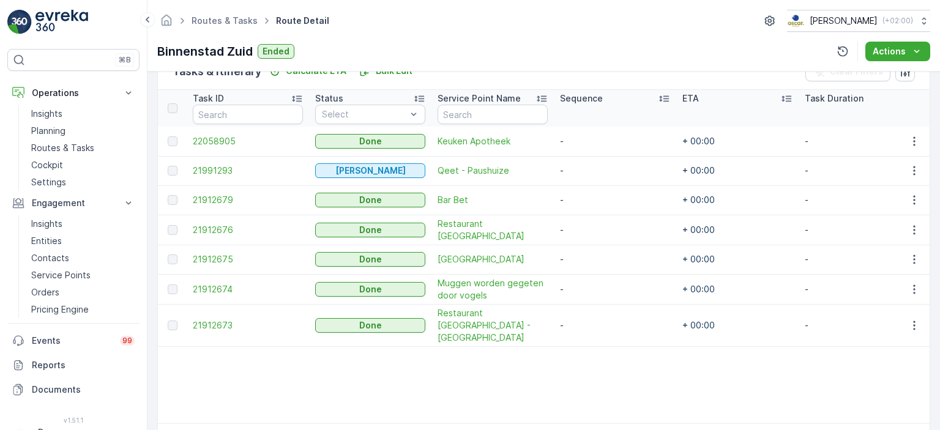
scroll to position [311, 0]
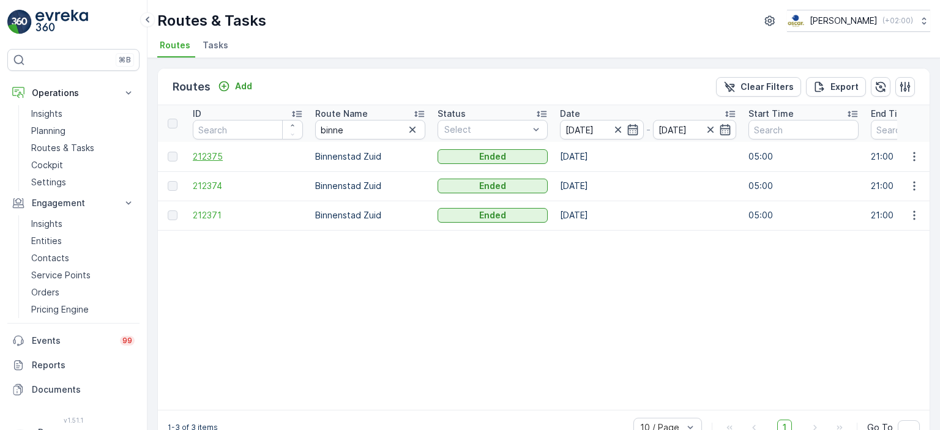
click at [199, 156] on span "212375" at bounding box center [248, 157] width 110 height 12
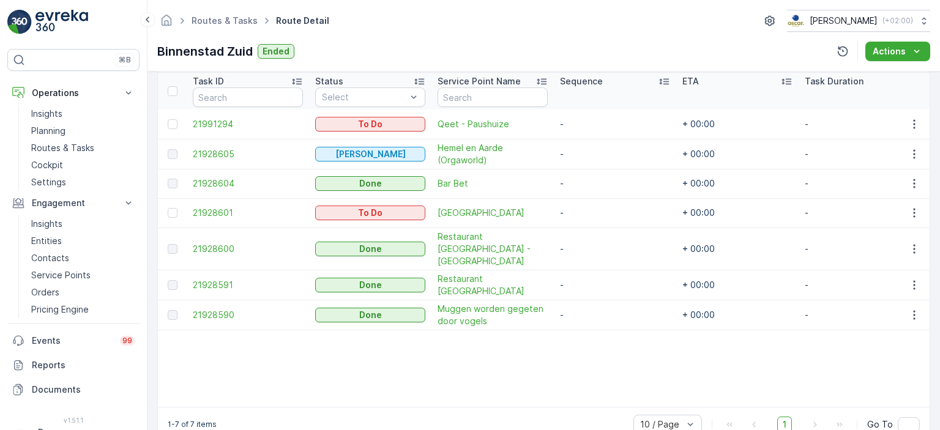
scroll to position [352, 0]
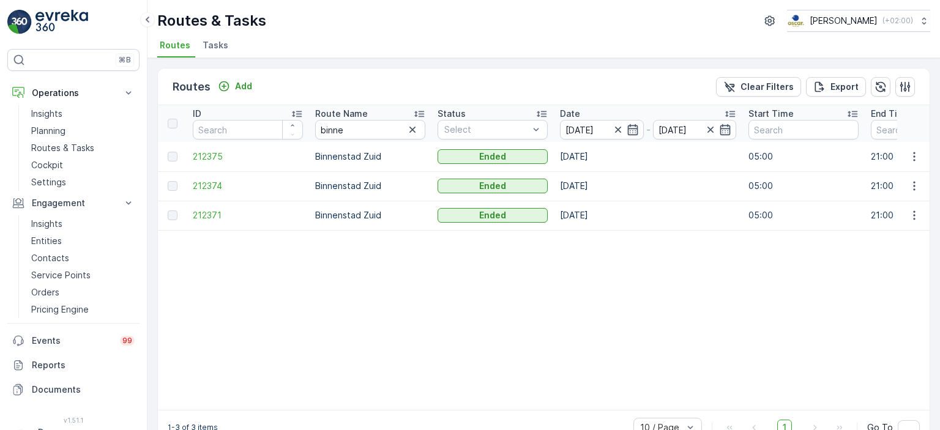
click at [619, 128] on icon "button" at bounding box center [618, 130] width 6 height 6
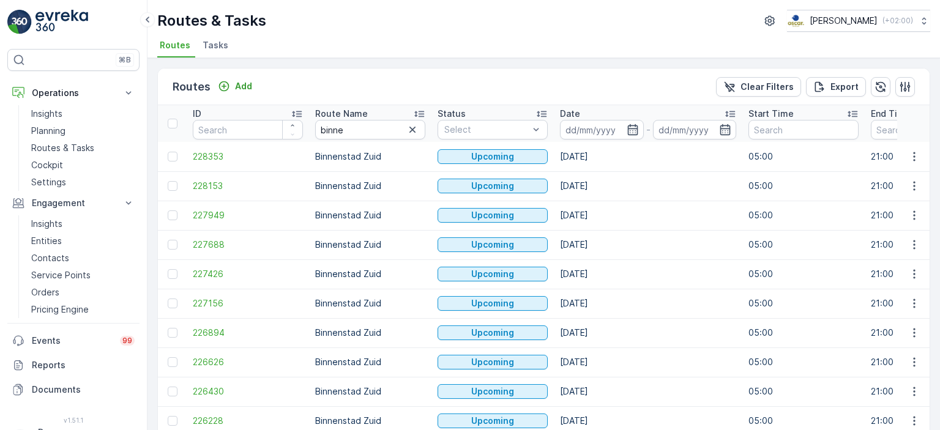
click at [619, 128] on input at bounding box center [602, 130] width 84 height 20
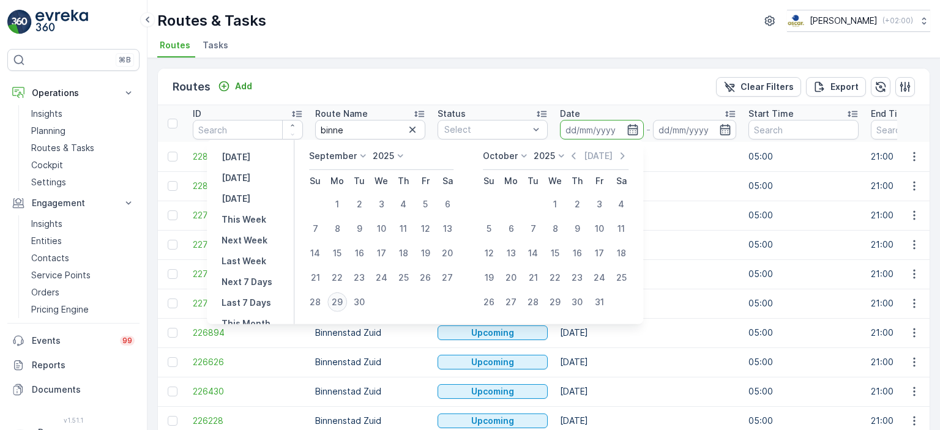
click at [335, 305] on div "29" at bounding box center [337, 303] width 20 height 20
type input "[DATE]"
click at [699, 120] on input "[DATE]" at bounding box center [695, 130] width 84 height 20
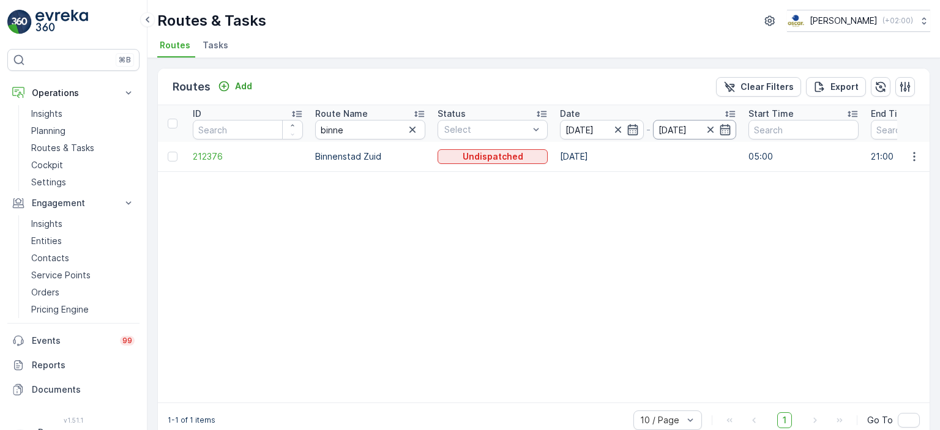
click at [697, 127] on input "[DATE]" at bounding box center [695, 130] width 84 height 20
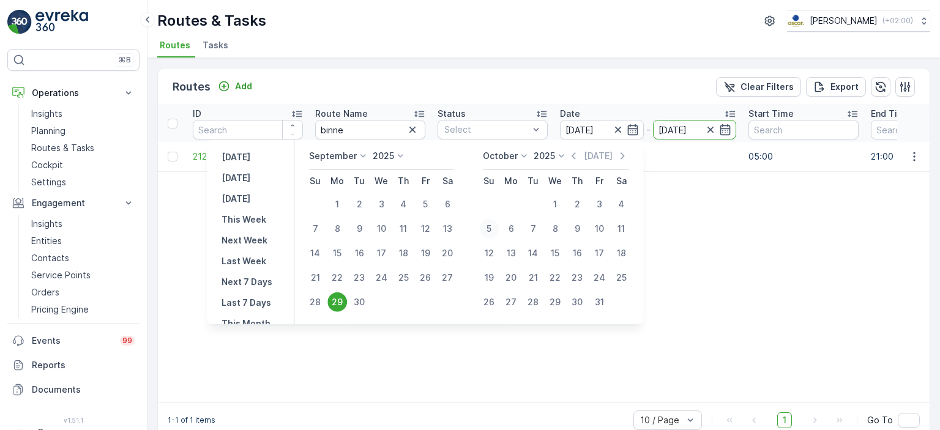
click at [490, 225] on div "5" at bounding box center [489, 229] width 20 height 20
type input "[DATE]"
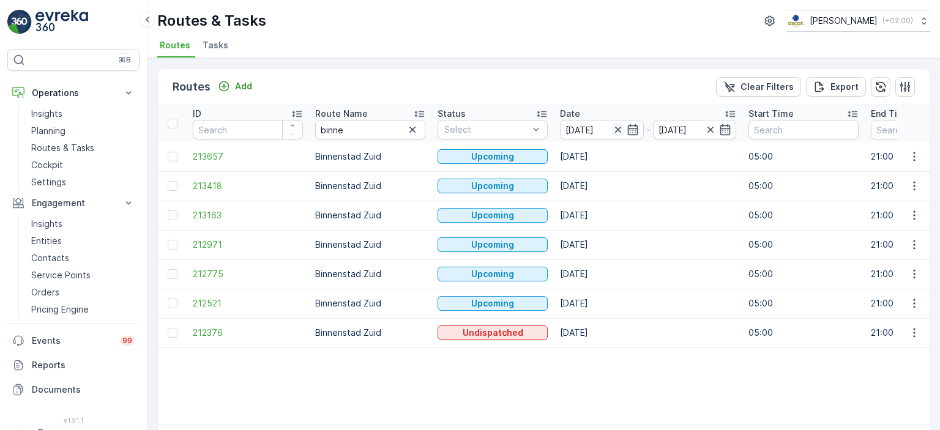
click at [617, 127] on icon "button" at bounding box center [618, 130] width 12 height 12
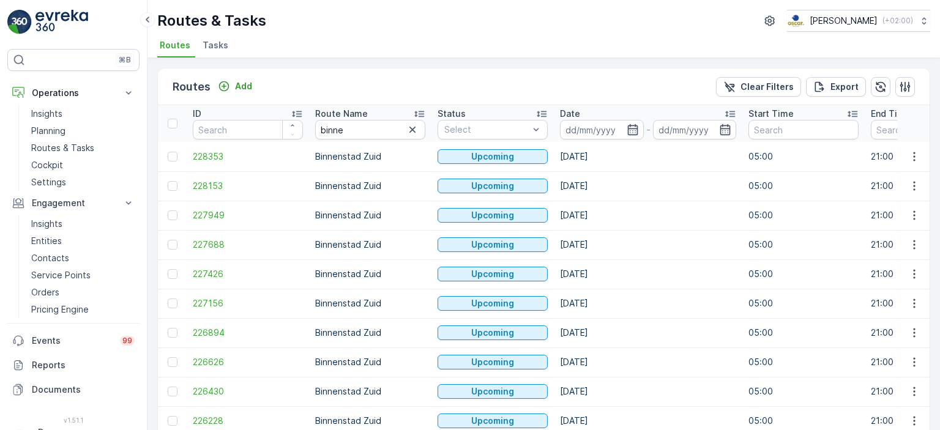
click at [617, 127] on input at bounding box center [602, 130] width 84 height 20
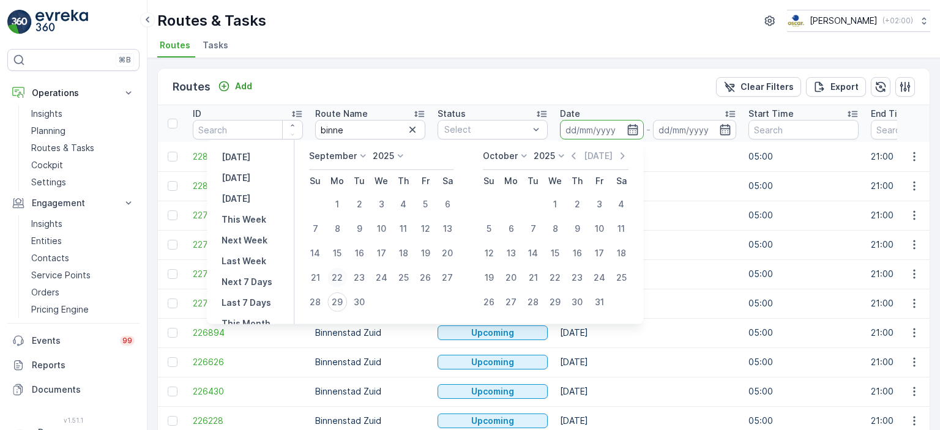
click at [339, 280] on div "22" at bounding box center [337, 278] width 20 height 20
type input "[DATE]"
click at [316, 302] on div "28" at bounding box center [315, 303] width 20 height 20
type input "[DATE]"
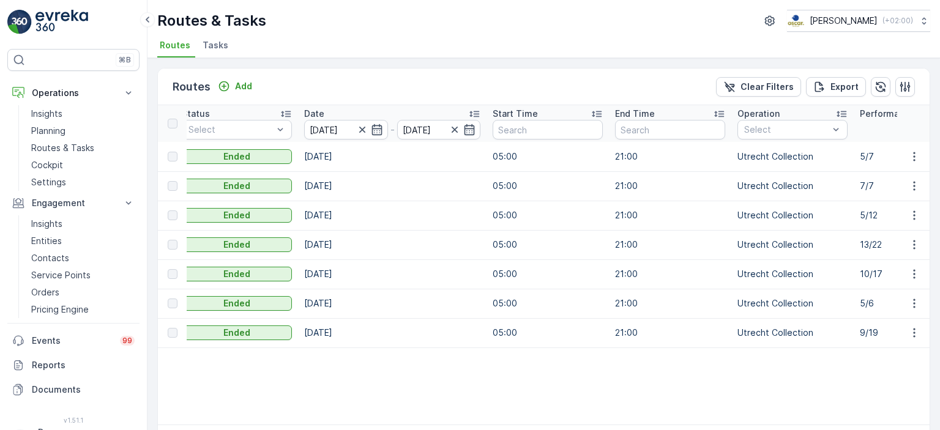
scroll to position [0, 255]
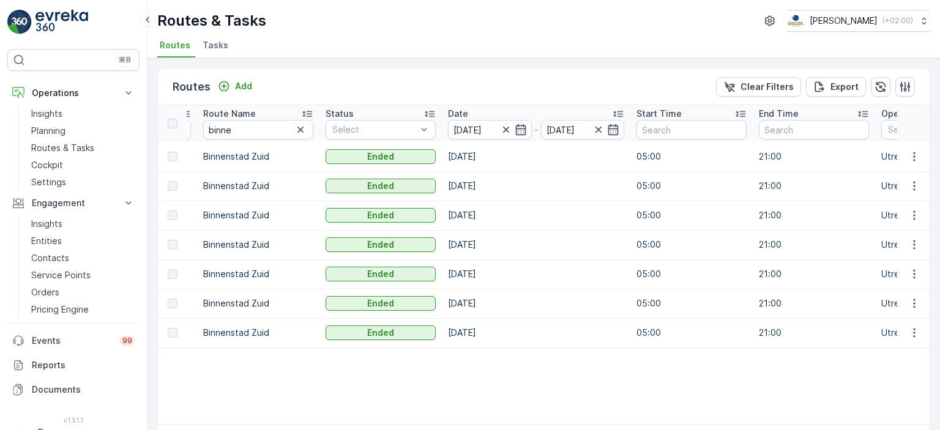
scroll to position [0, 0]
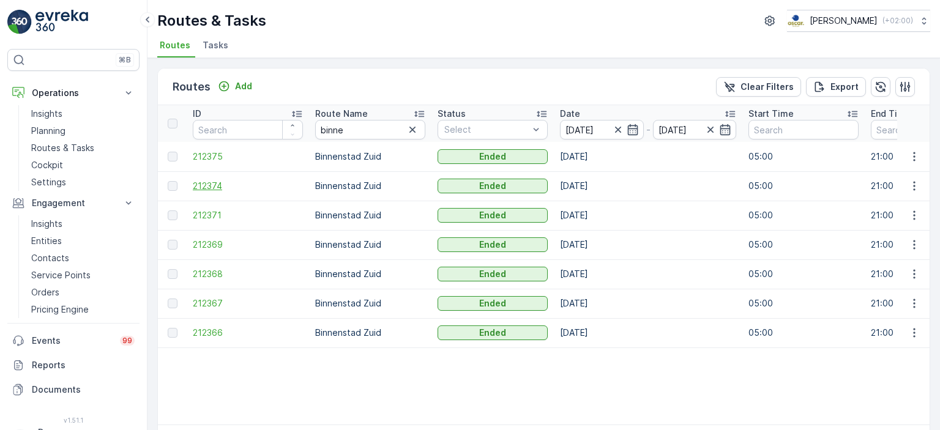
click at [208, 182] on span "212374" at bounding box center [248, 186] width 110 height 12
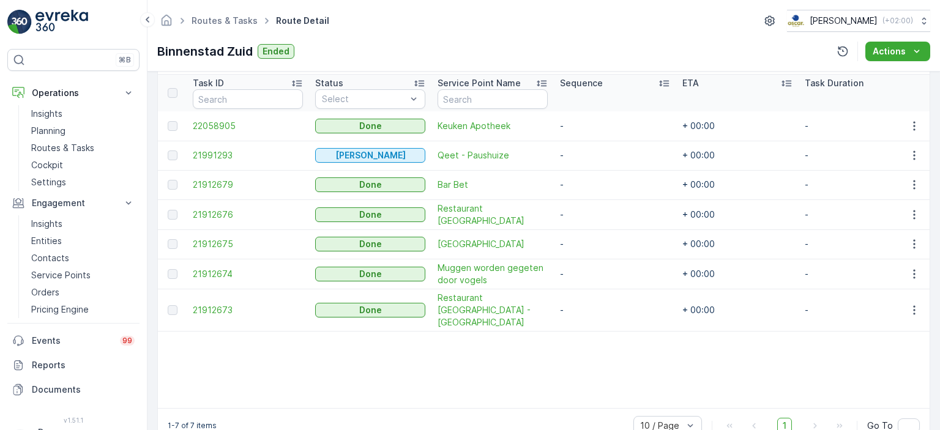
scroll to position [330, 0]
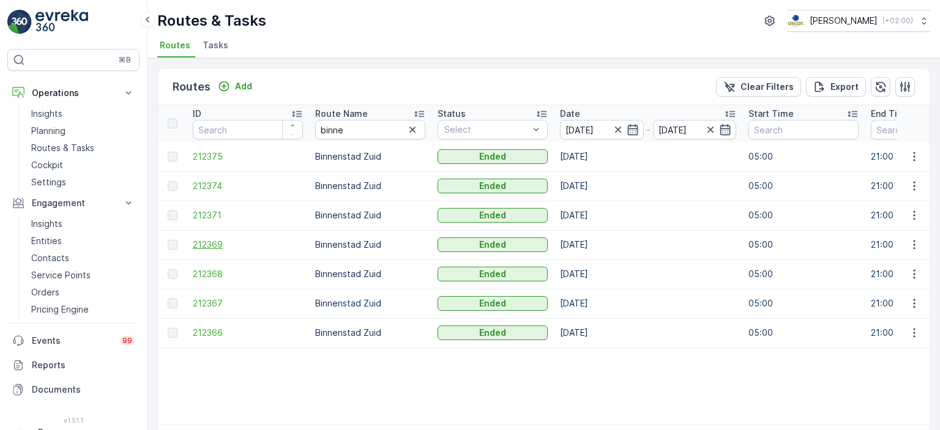
click at [222, 244] on span "212369" at bounding box center [248, 245] width 110 height 12
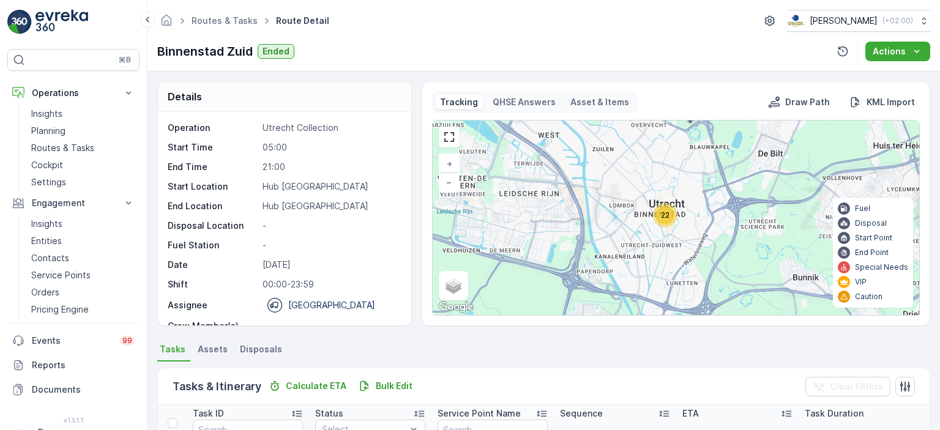
drag, startPoint x: 698, startPoint y: 253, endPoint x: 609, endPoint y: 267, distance: 90.6
click at [609, 267] on div "22 + − Satellite Roadmap Terrain Hybrid Leaflet Keyboard shortcuts Map Data Map…" at bounding box center [676, 218] width 487 height 195
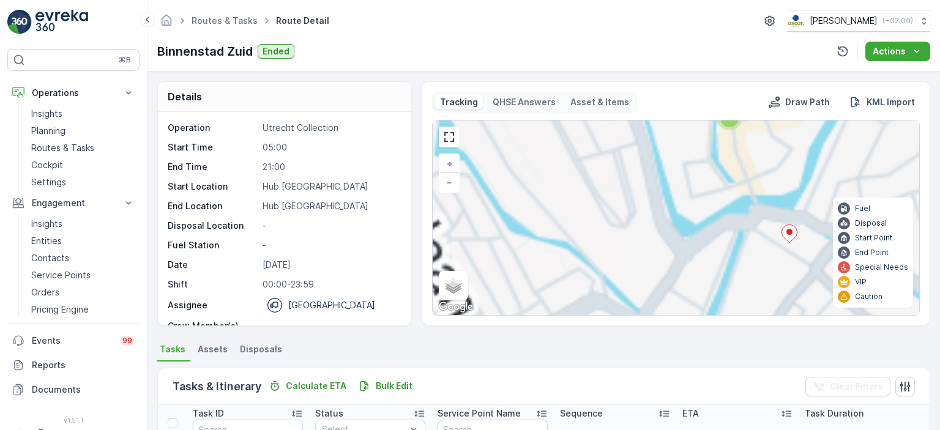
drag, startPoint x: 585, startPoint y: 191, endPoint x: 585, endPoint y: 285, distance: 94.3
click at [585, 285] on div "7 2 2 4 3 3 3 + − Satellite Roadmap Terrain Hybrid Leaflet Keyboard shortcuts M…" at bounding box center [676, 218] width 487 height 195
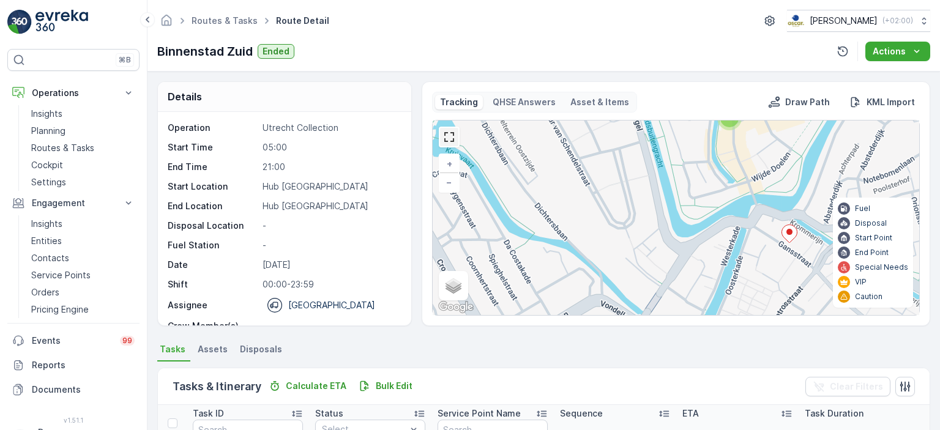
click at [446, 136] on link at bounding box center [449, 137] width 18 height 18
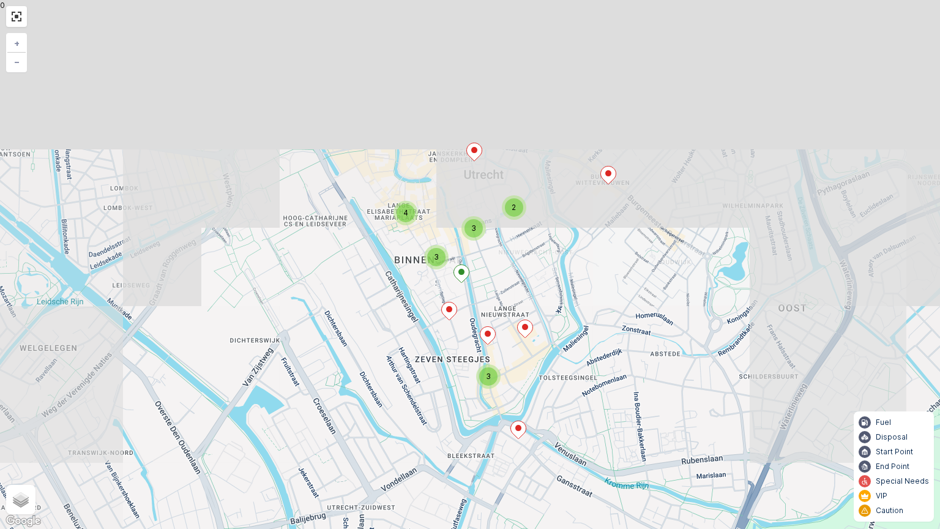
drag, startPoint x: 589, startPoint y: 205, endPoint x: 566, endPoint y: 382, distance: 178.4
click at [566, 382] on div "2 4 3 3 3 + − Satellite Roadmap Terrain Hybrid Leaflet Keyboard shortcuts Map D…" at bounding box center [470, 264] width 940 height 529
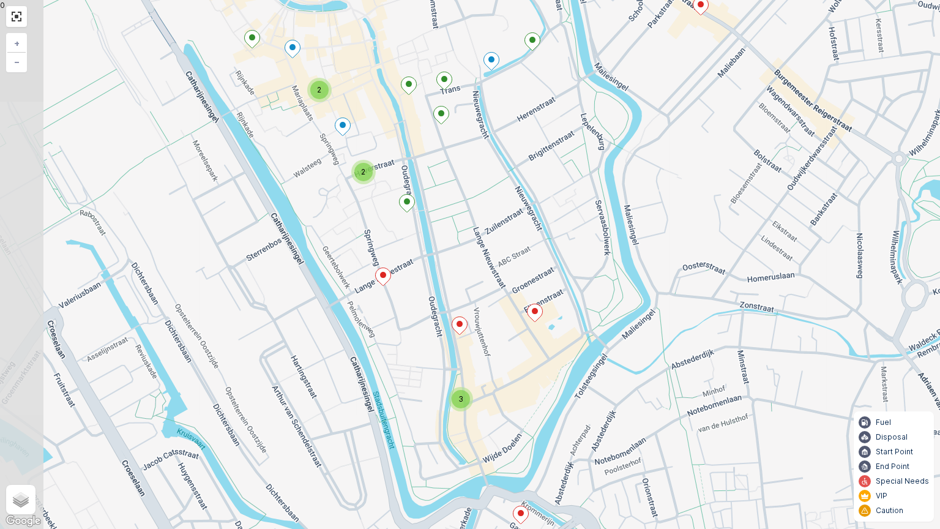
drag, startPoint x: 477, startPoint y: 279, endPoint x: 581, endPoint y: 271, distance: 104.4
click at [581, 271] on div "2 2 3 + − Satellite Roadmap Terrain Hybrid Leaflet Keyboard shortcuts Map Data …" at bounding box center [470, 264] width 940 height 529
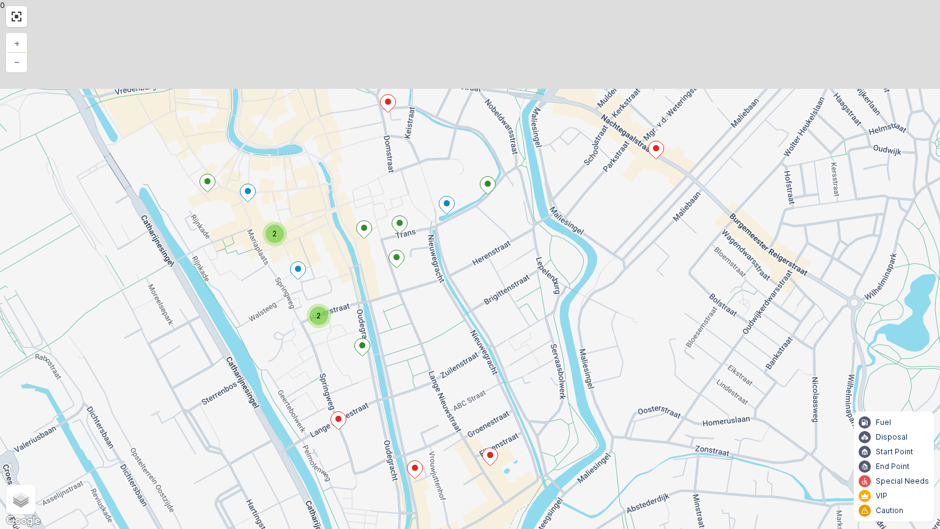
drag, startPoint x: 581, startPoint y: 271, endPoint x: 535, endPoint y: 473, distance: 207.3
click at [535, 430] on div "2 2 3 + − Satellite Roadmap Terrain Hybrid Leaflet Keyboard shortcuts Map Data …" at bounding box center [470, 264] width 940 height 529
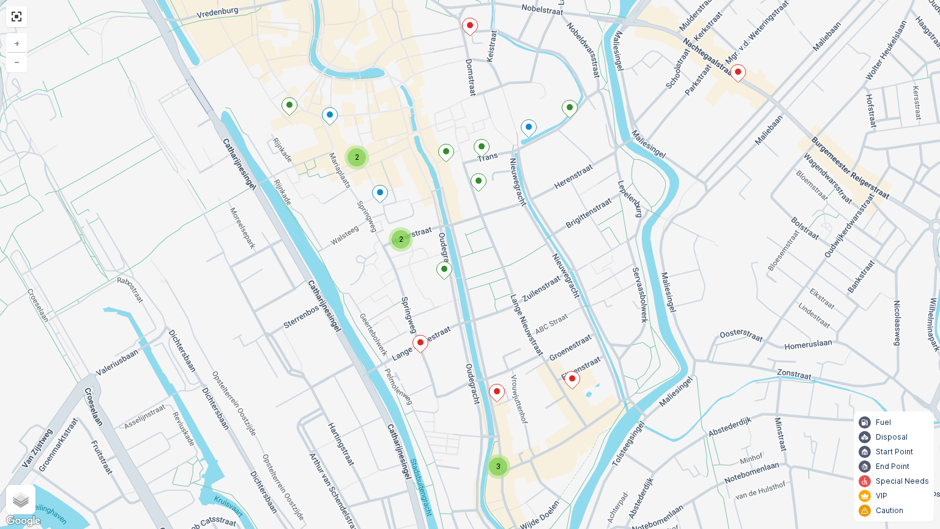
drag, startPoint x: 536, startPoint y: 457, endPoint x: 619, endPoint y: 322, distance: 158.8
click at [619, 322] on div "2 2 3 + − Satellite Roadmap Terrain Hybrid Leaflet Keyboard shortcuts Map Data …" at bounding box center [470, 264] width 940 height 529
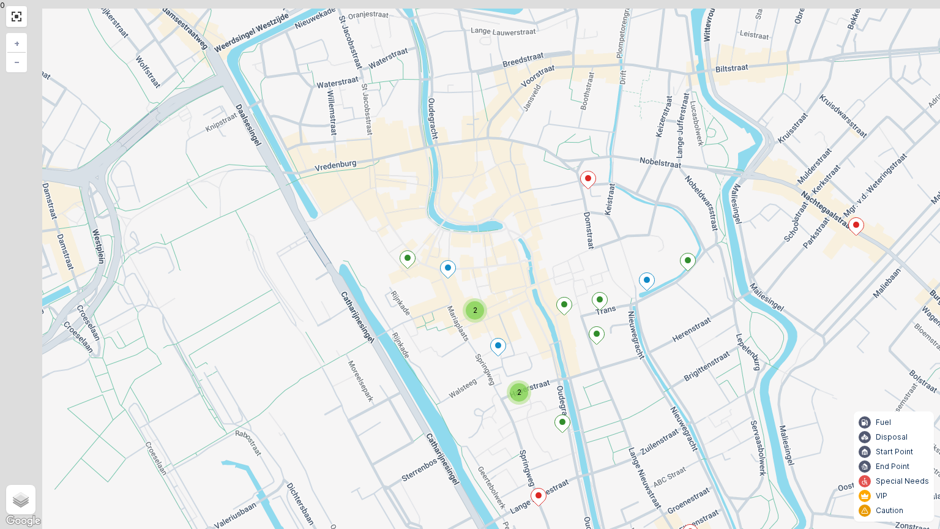
drag, startPoint x: 454, startPoint y: 228, endPoint x: 575, endPoint y: 392, distance: 204.4
click at [575, 392] on div "2 2 3 + − Satellite Roadmap Terrain Hybrid Leaflet Keyboard shortcuts Map Data …" at bounding box center [470, 264] width 940 height 529
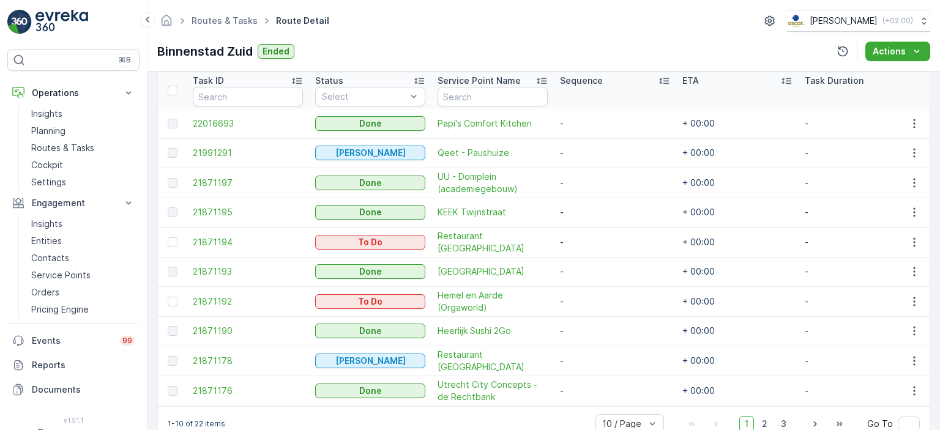
scroll to position [333, 0]
